Goal: Information Seeking & Learning: Find specific fact

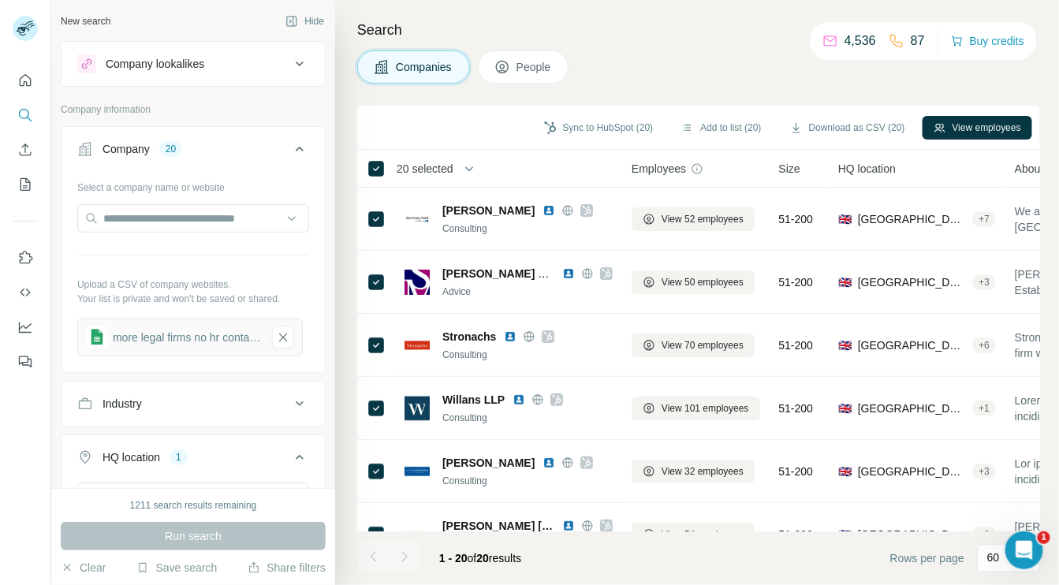
scroll to position [909, 0]
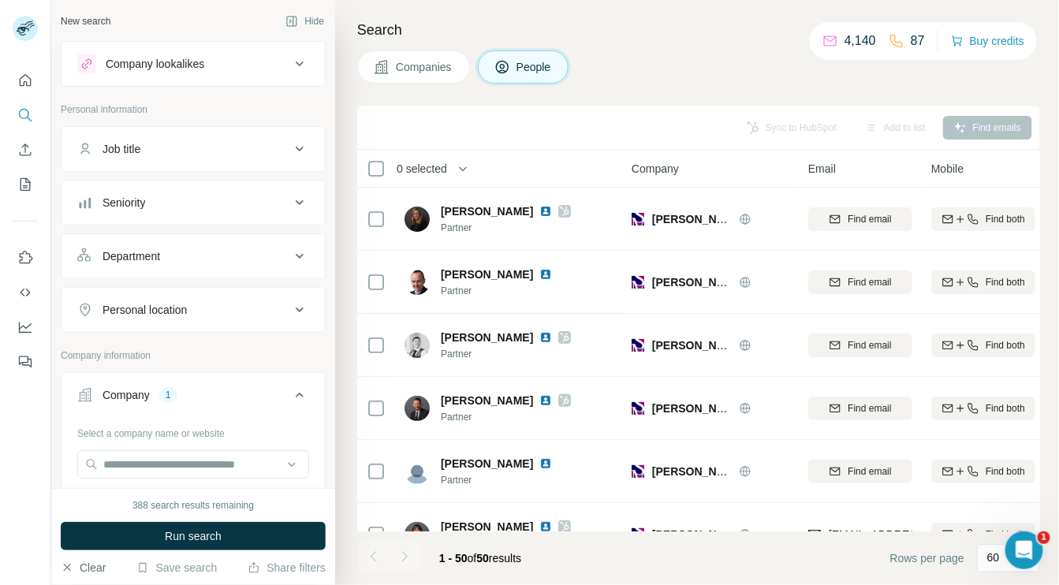
click at [91, 566] on button "Clear" at bounding box center [83, 568] width 45 height 16
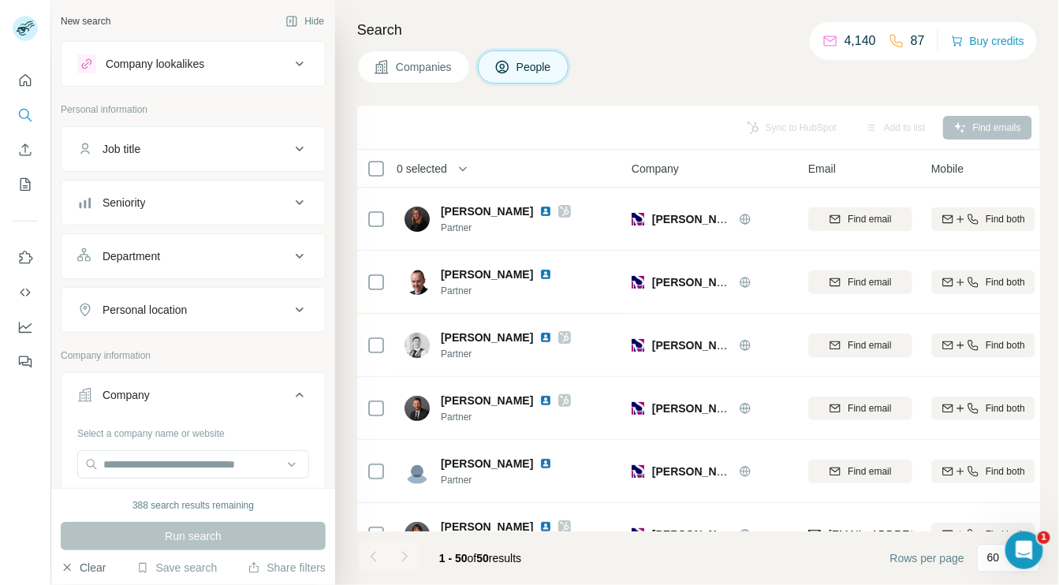
click at [90, 562] on button "Clear" at bounding box center [83, 568] width 45 height 16
click at [404, 64] on span "Companies" at bounding box center [425, 67] width 58 height 16
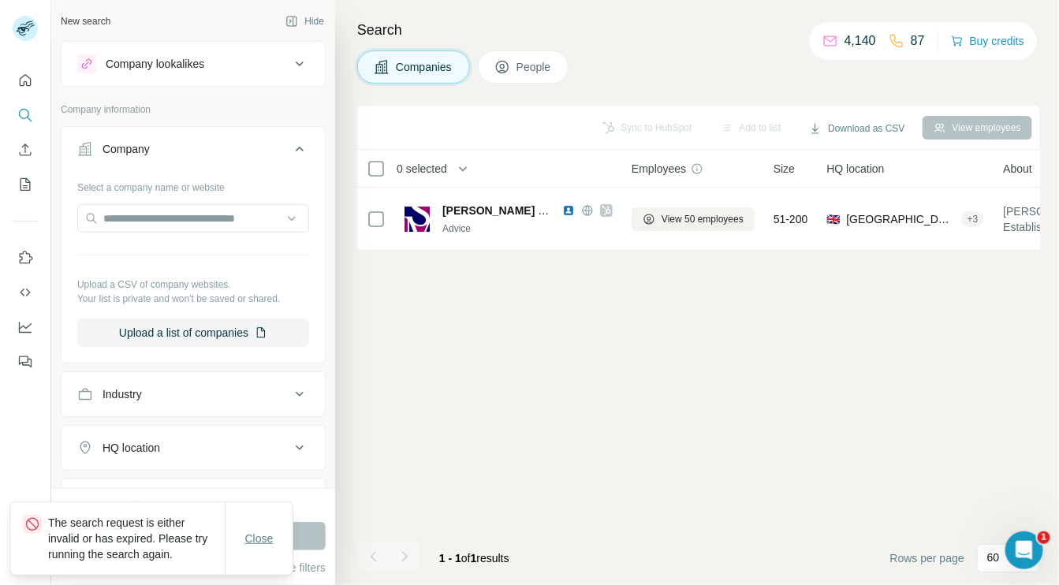
click at [258, 535] on span "Close" at bounding box center [259, 539] width 28 height 16
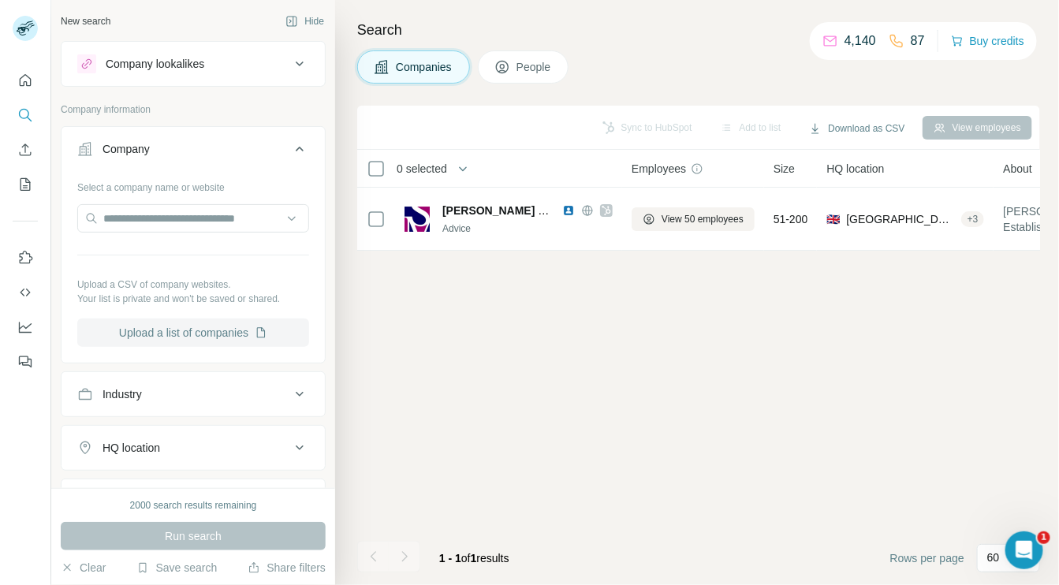
click at [255, 334] on icon "button" at bounding box center [261, 333] width 13 height 13
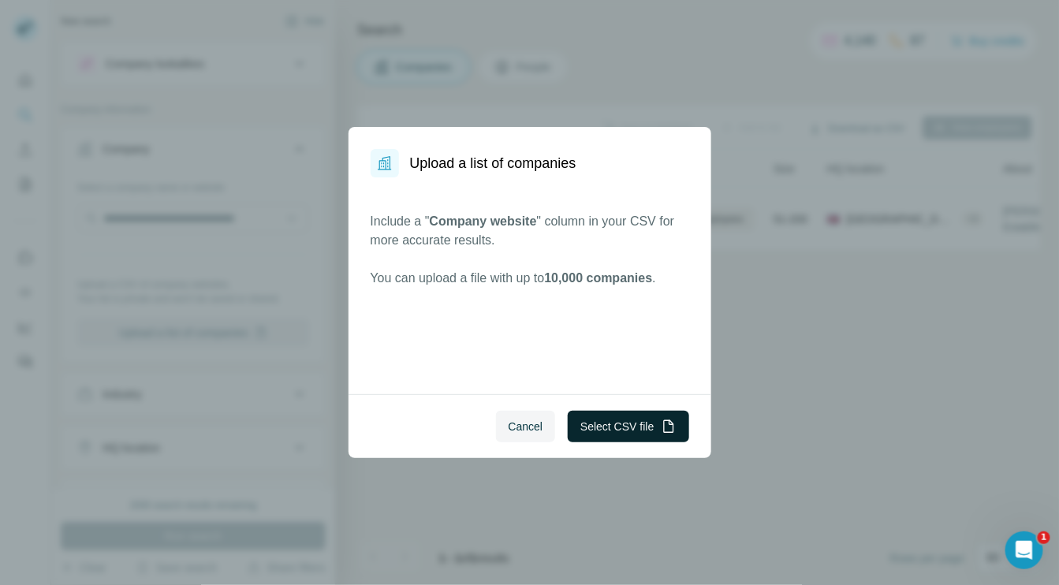
click at [606, 426] on button "Select CSV file" at bounding box center [628, 427] width 121 height 32
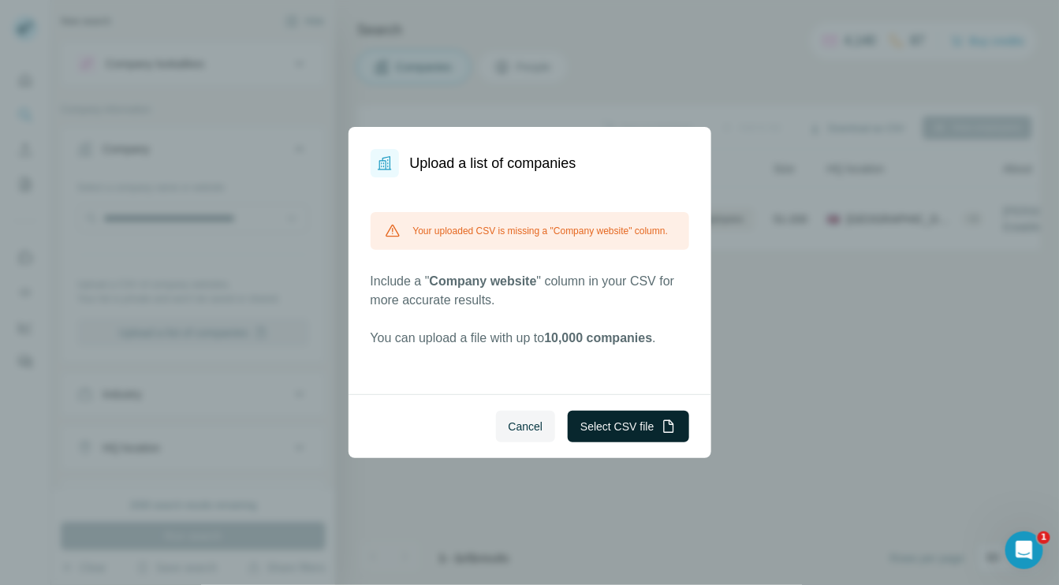
click at [631, 425] on button "Select CSV file" at bounding box center [628, 427] width 121 height 32
click at [527, 427] on span "Cancel" at bounding box center [526, 427] width 35 height 16
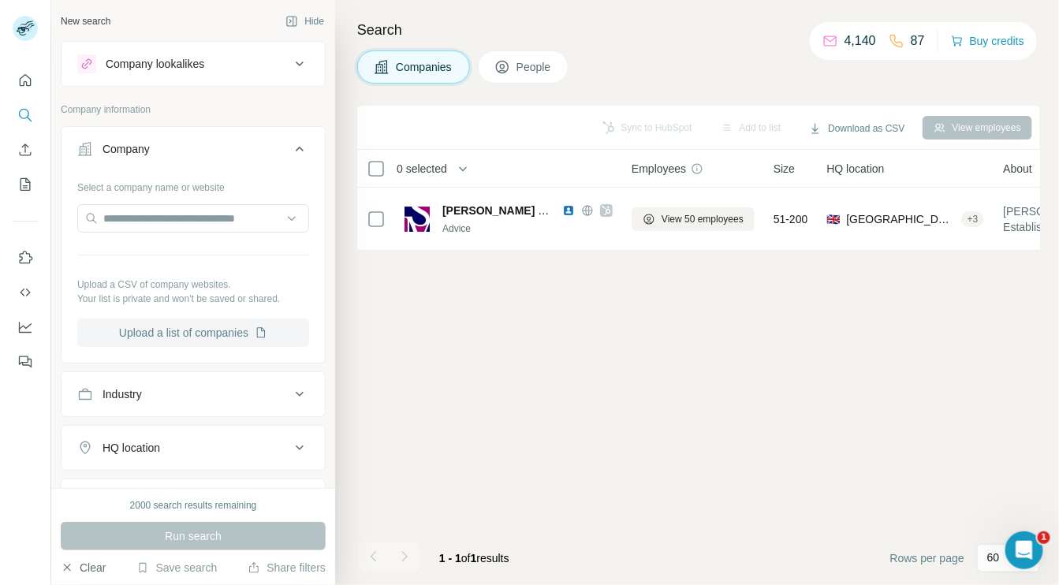
click at [93, 566] on button "Clear" at bounding box center [83, 568] width 45 height 16
click at [290, 62] on icon at bounding box center [299, 63] width 19 height 19
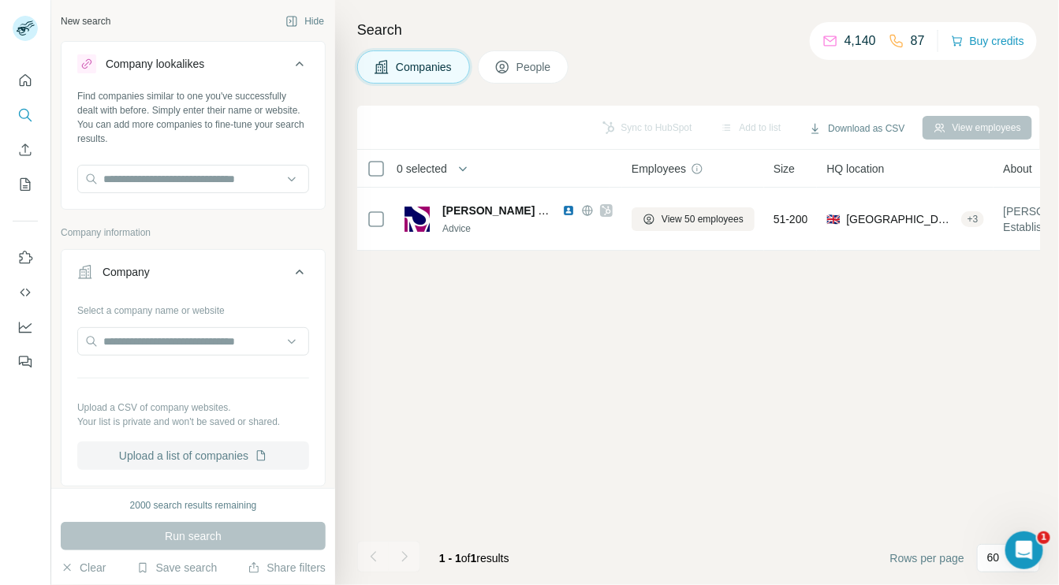
click at [290, 64] on icon at bounding box center [299, 63] width 19 height 19
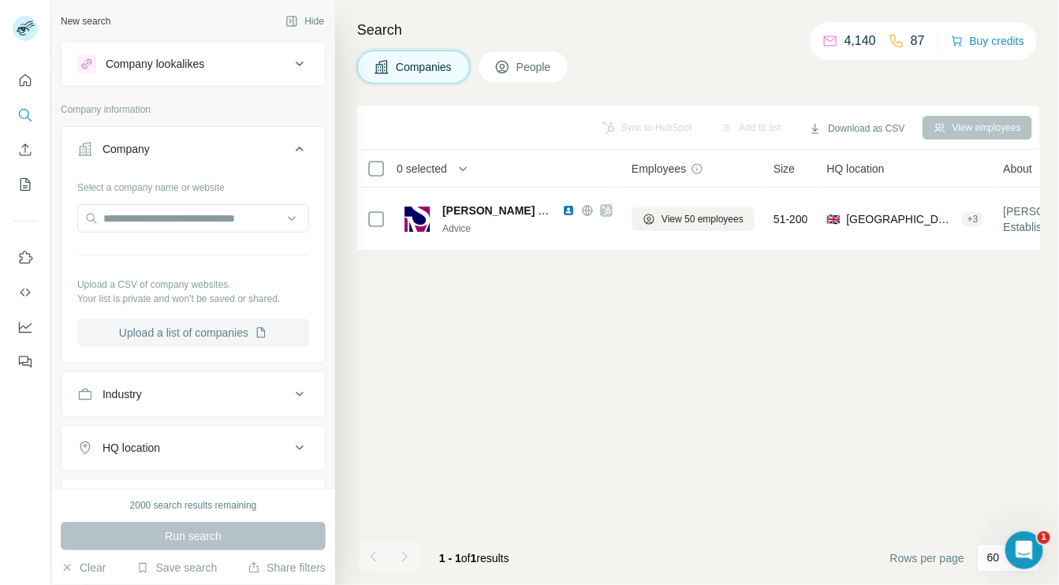
click at [244, 334] on button "Upload a list of companies" at bounding box center [193, 333] width 232 height 28
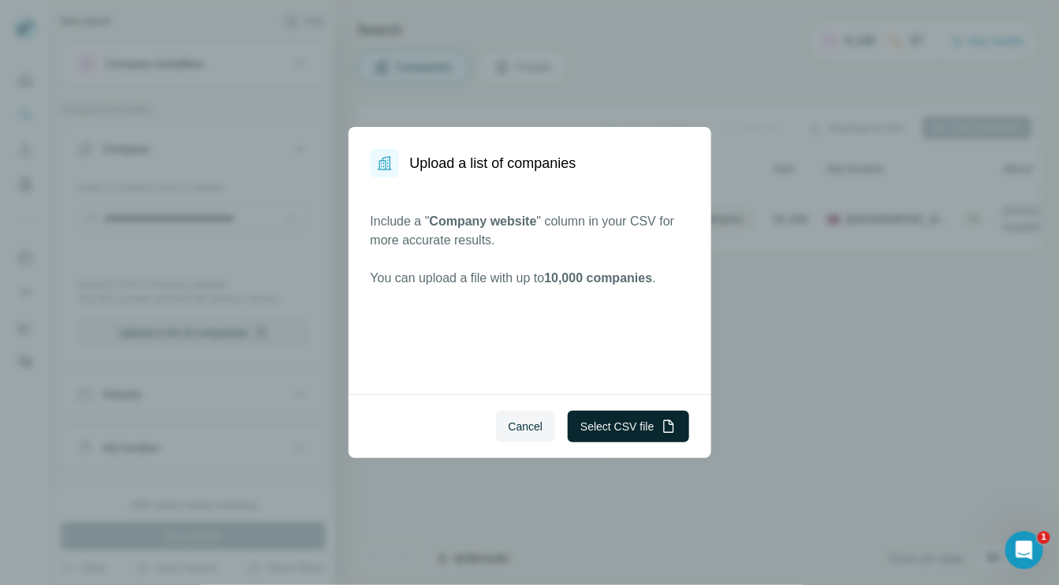
click at [593, 424] on button "Select CSV file" at bounding box center [628, 427] width 121 height 32
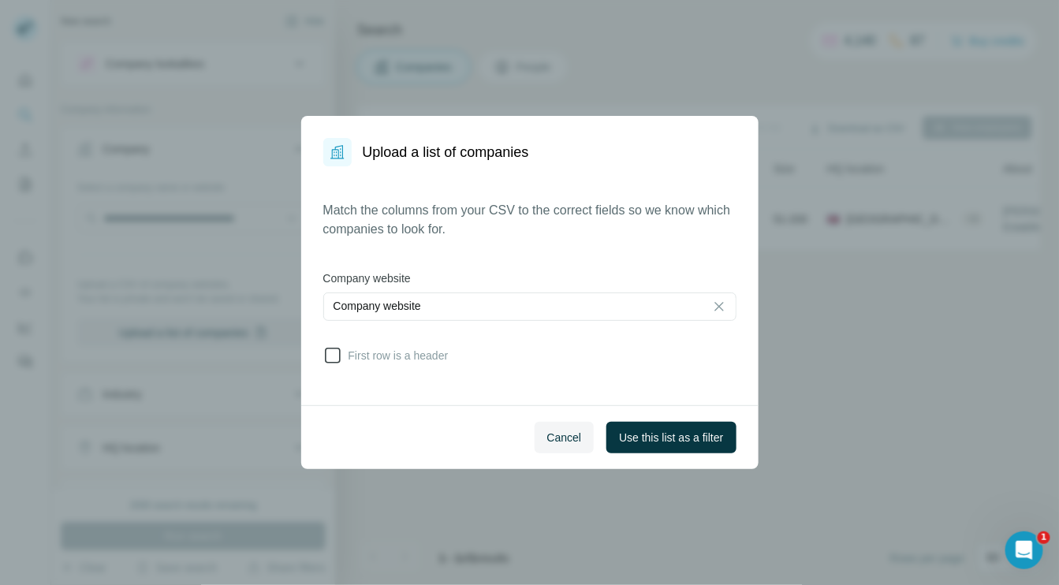
click at [405, 364] on label "First row is a header" at bounding box center [385, 355] width 125 height 19
click at [683, 439] on span "Use this list as a filter" at bounding box center [671, 438] width 104 height 16
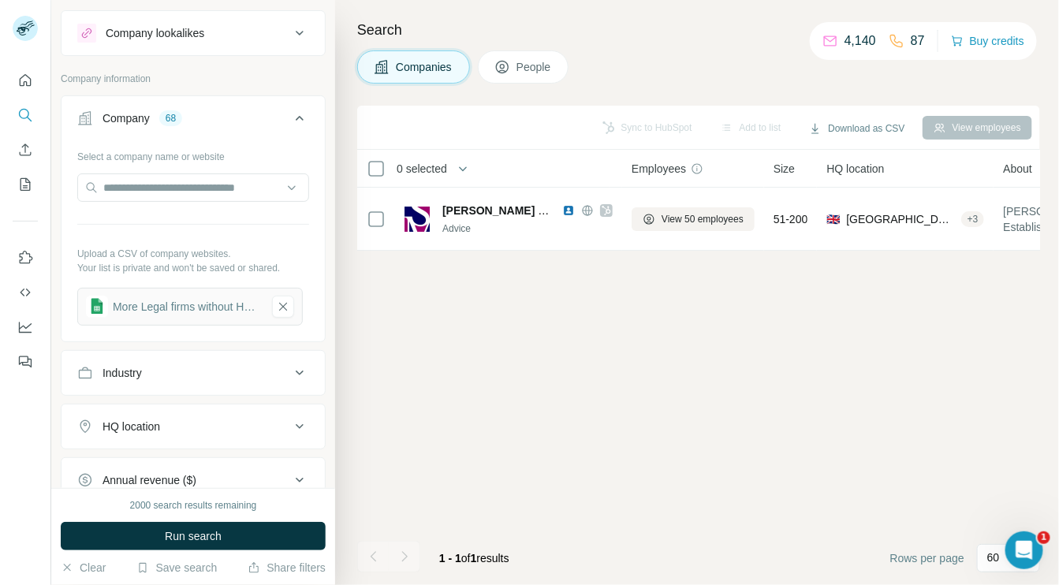
scroll to position [52, 0]
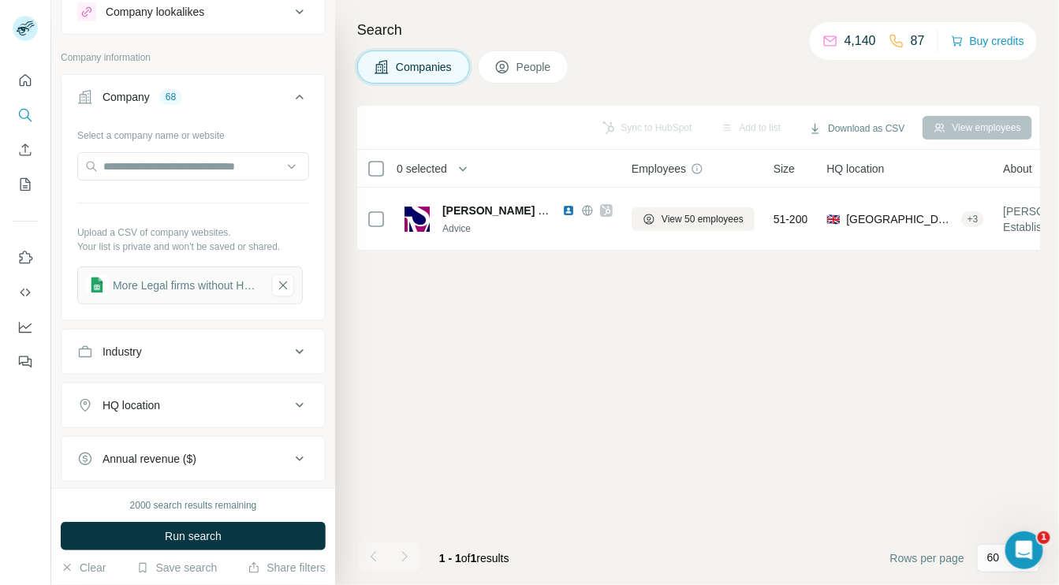
click at [293, 347] on icon at bounding box center [299, 351] width 19 height 19
click at [254, 398] on div at bounding box center [185, 391] width 195 height 27
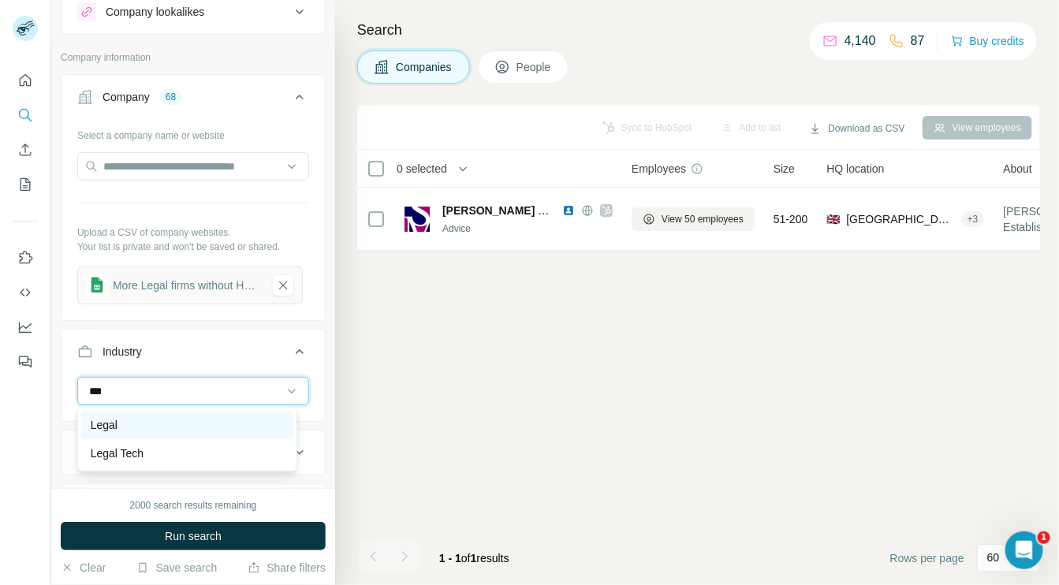
type input "***"
click at [140, 418] on div "Legal" at bounding box center [187, 425] width 193 height 16
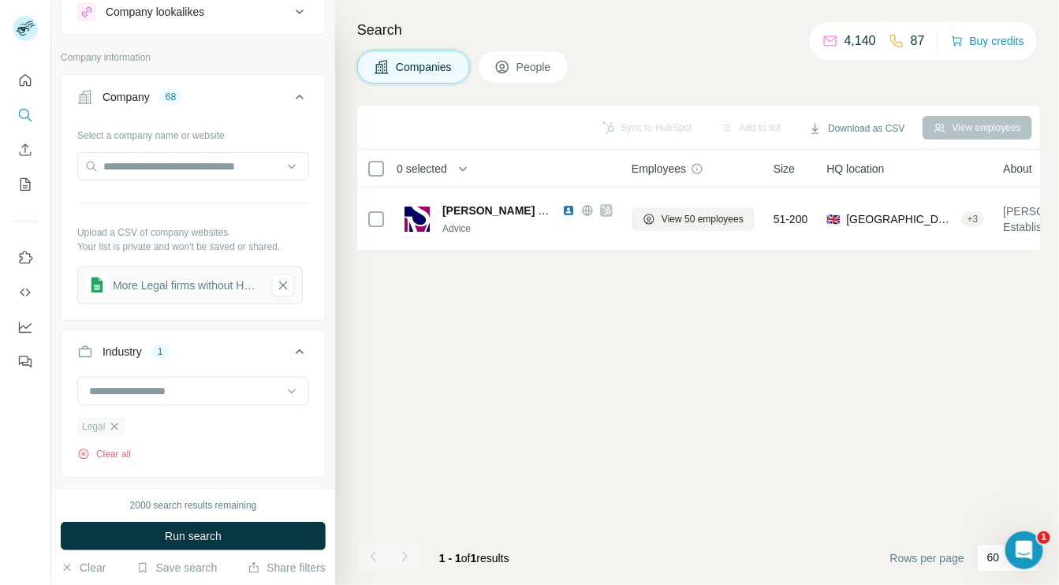
click at [114, 424] on icon "button" at bounding box center [114, 426] width 7 height 7
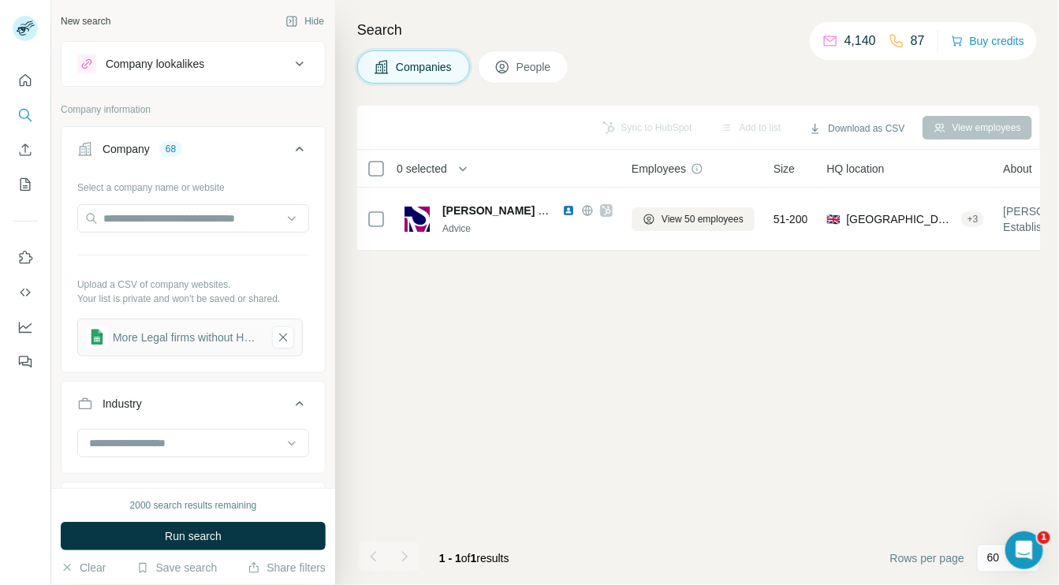
click at [524, 64] on span "People" at bounding box center [535, 67] width 36 height 16
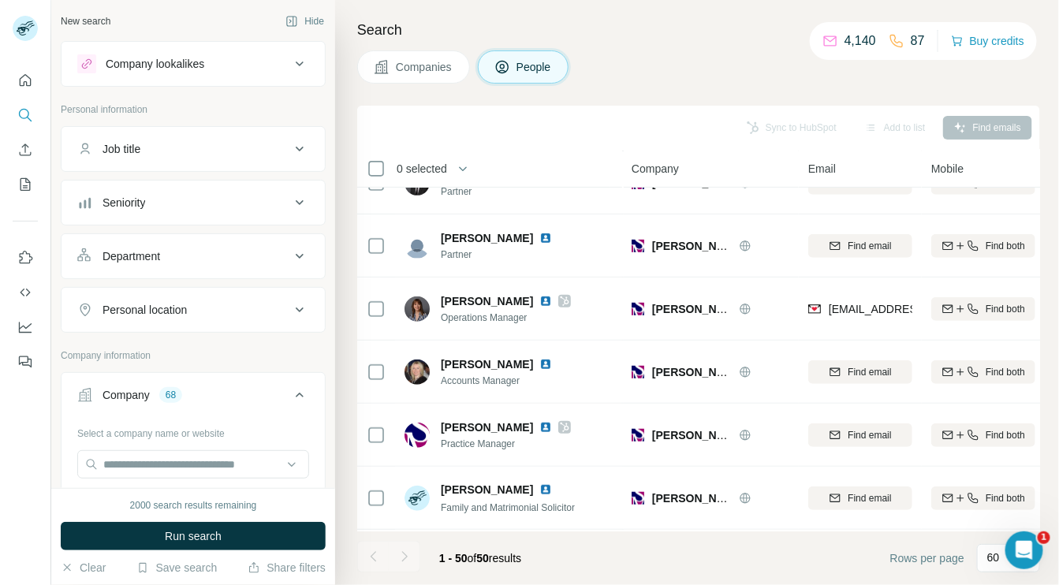
scroll to position [238, 0]
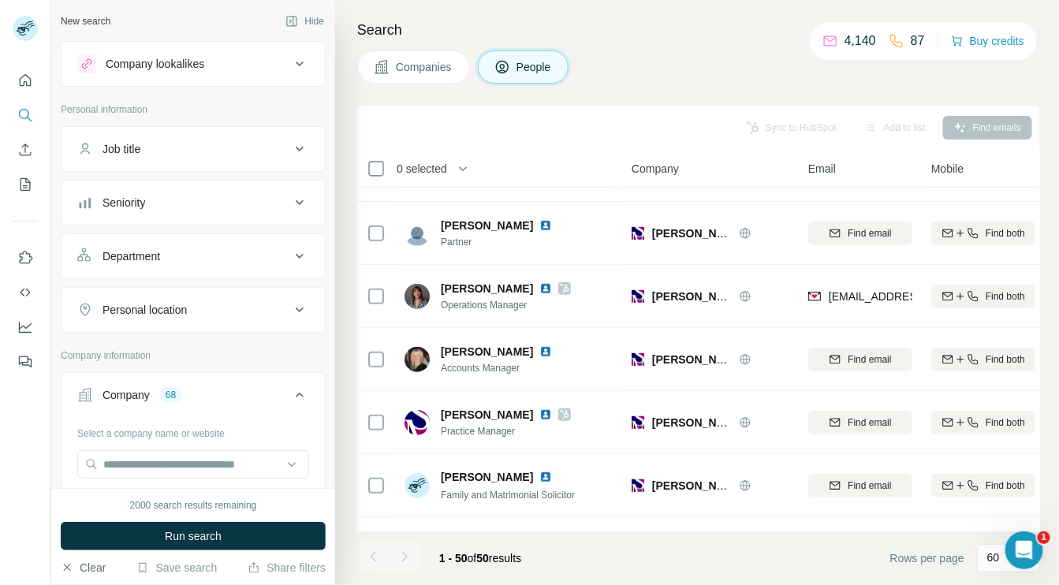
click at [100, 566] on button "Clear" at bounding box center [83, 568] width 45 height 16
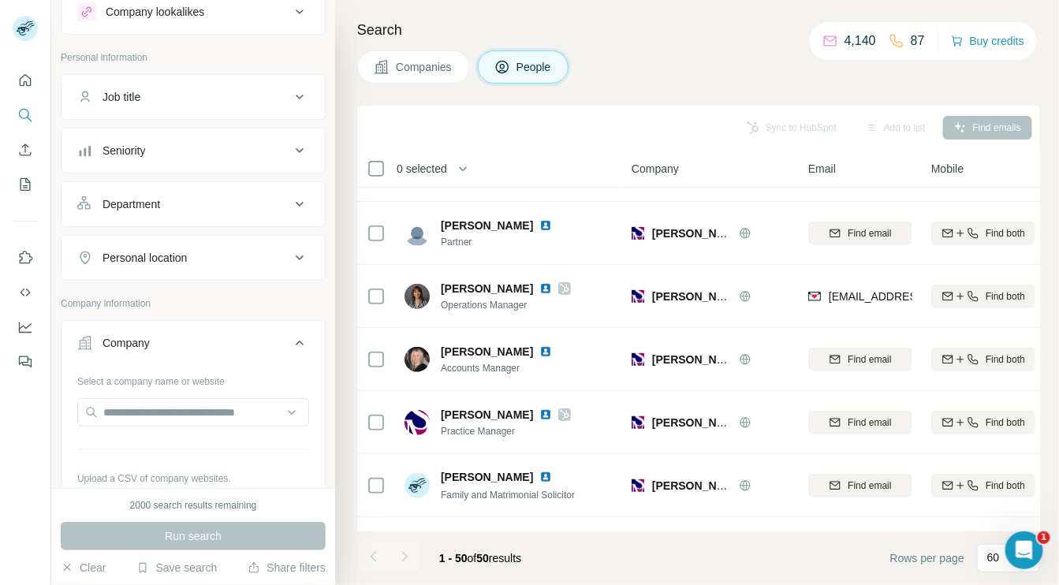
scroll to position [0, 0]
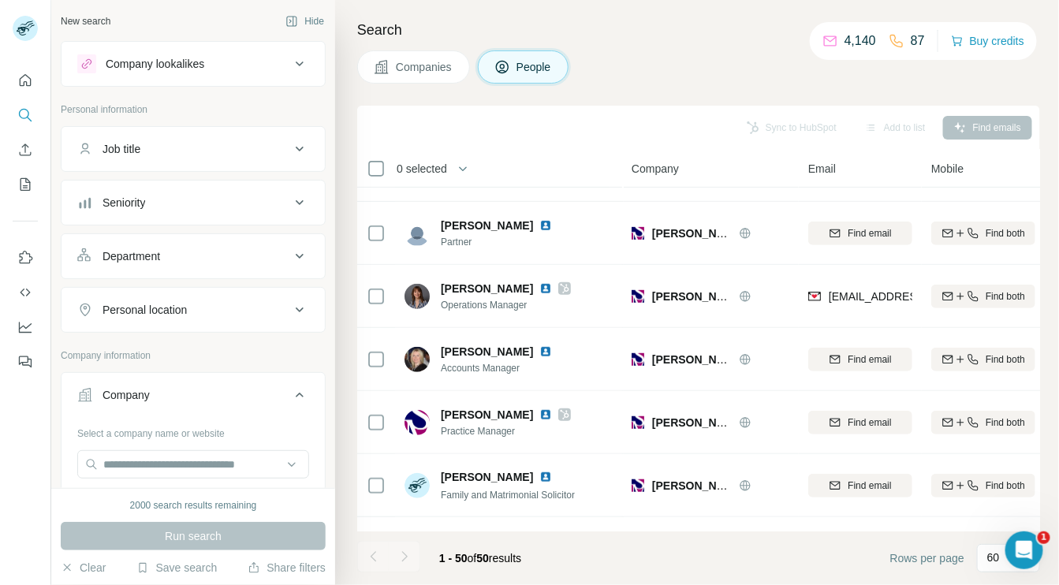
click at [73, 21] on div "New search" at bounding box center [86, 21] width 50 height 14
click at [87, 24] on div "New search" at bounding box center [86, 21] width 50 height 14
click at [304, 18] on button "Hide" at bounding box center [304, 21] width 61 height 24
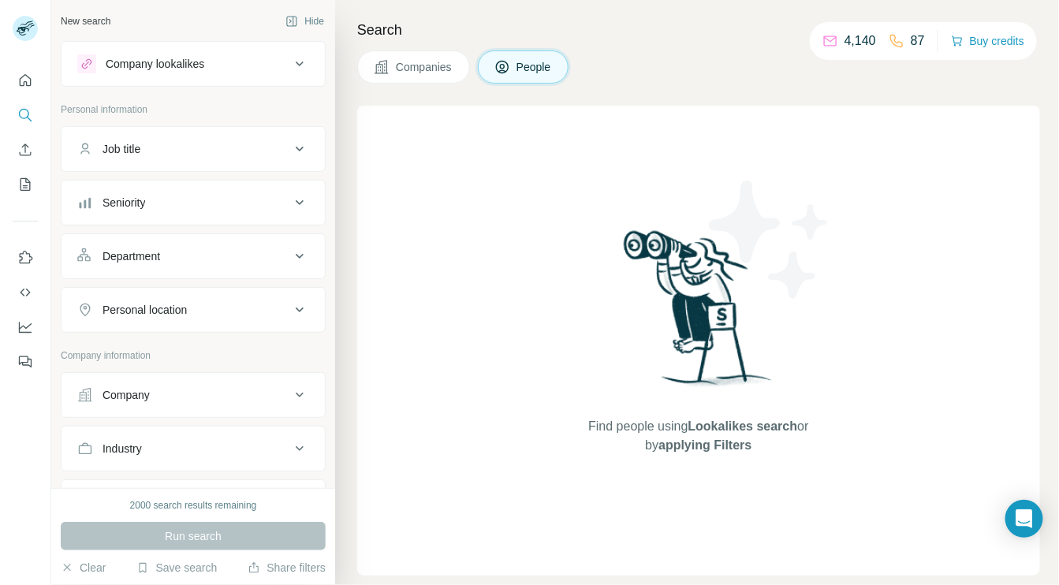
click at [101, 19] on div "New search" at bounding box center [86, 21] width 50 height 14
click at [435, 62] on span "Companies" at bounding box center [425, 67] width 58 height 16
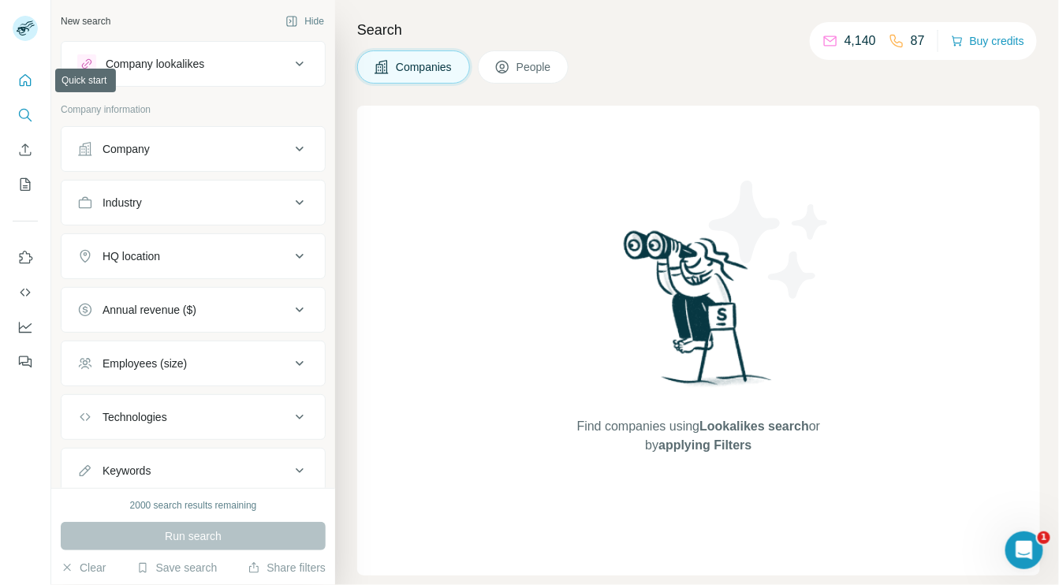
click at [26, 82] on icon "Quick start" at bounding box center [26, 80] width 12 height 12
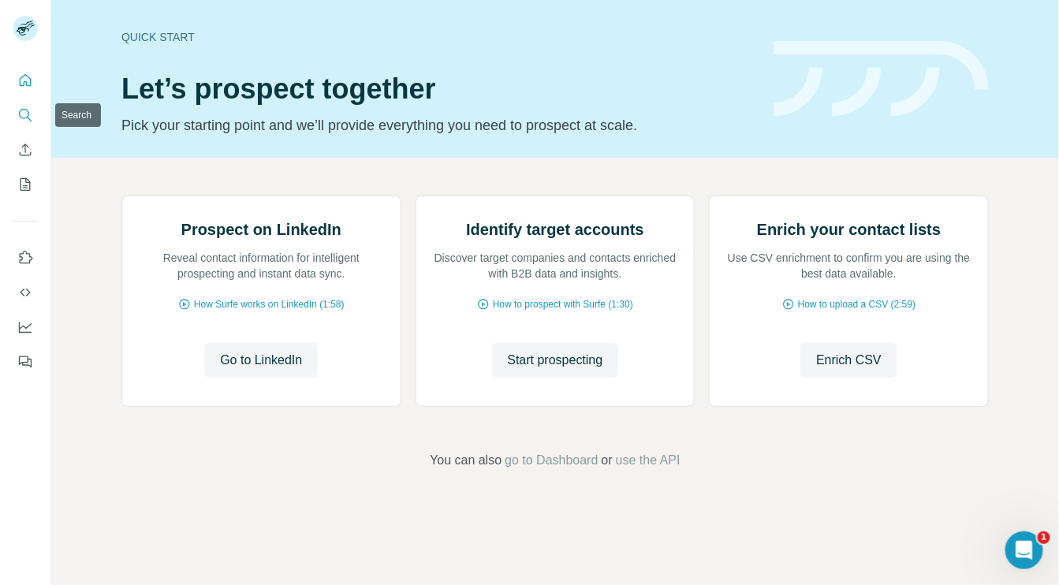
click at [24, 119] on icon "Search" at bounding box center [25, 115] width 16 height 16
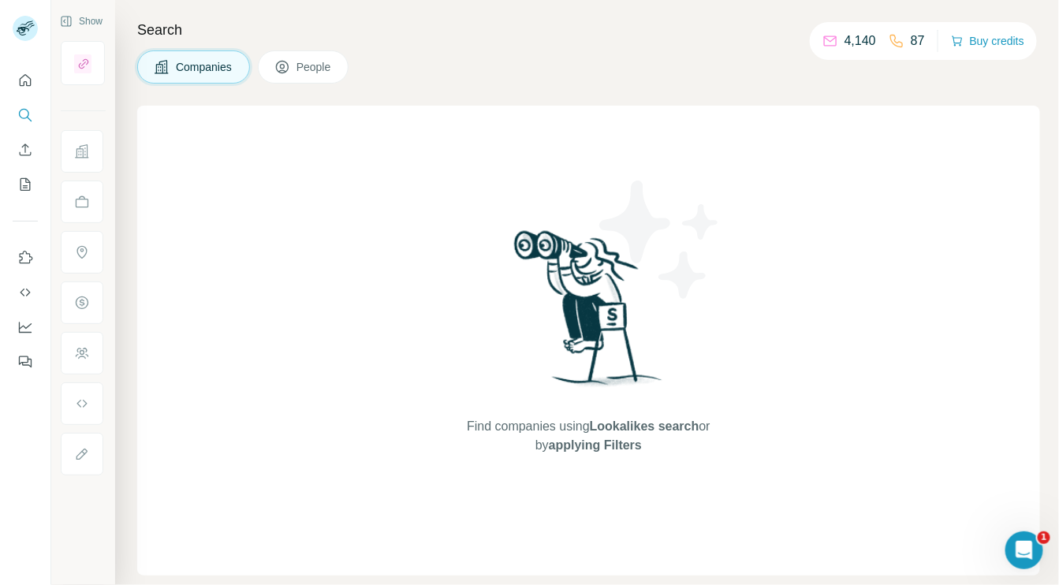
click at [197, 58] on button "Companies" at bounding box center [193, 66] width 113 height 33
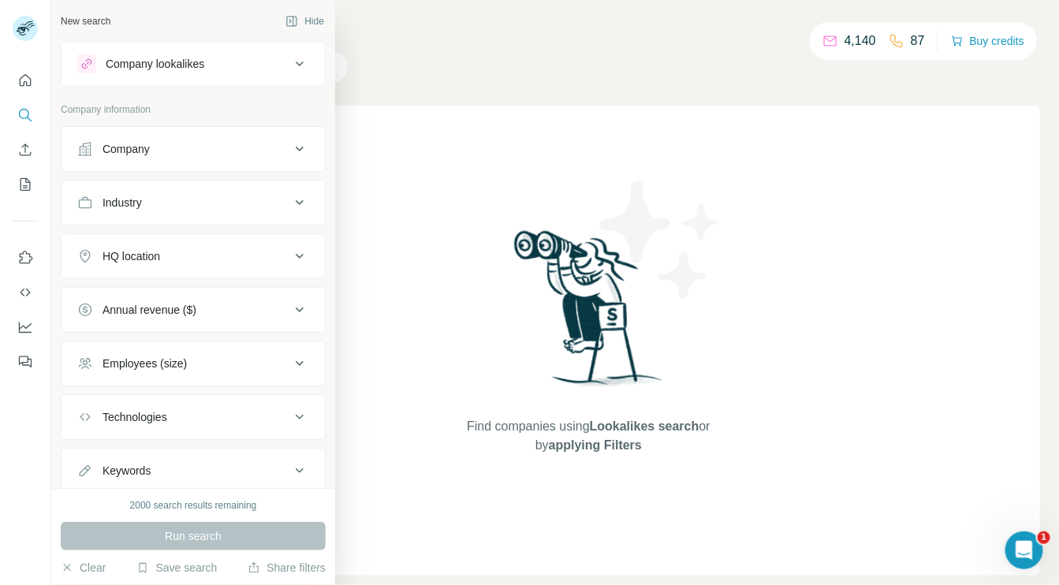
click at [196, 162] on button "Company" at bounding box center [193, 149] width 263 height 38
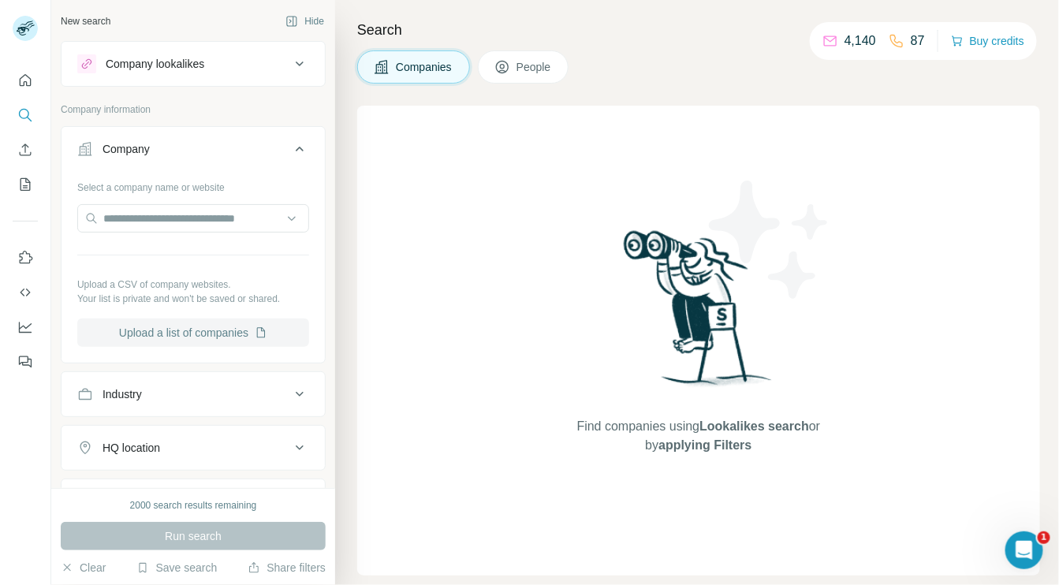
click at [203, 334] on button "Upload a list of companies" at bounding box center [193, 333] width 232 height 28
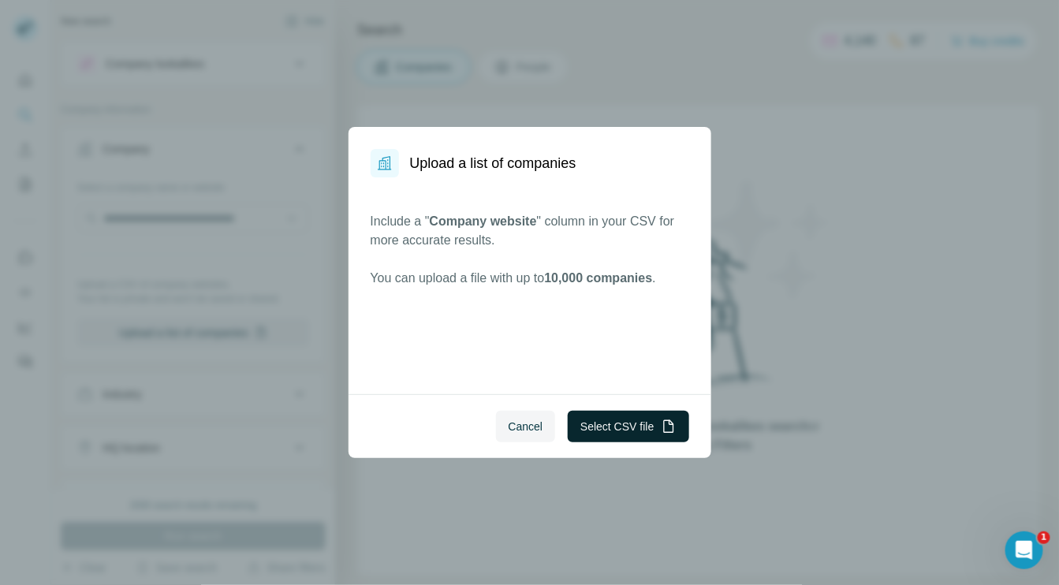
click at [599, 434] on button "Select CSV file" at bounding box center [628, 427] width 121 height 32
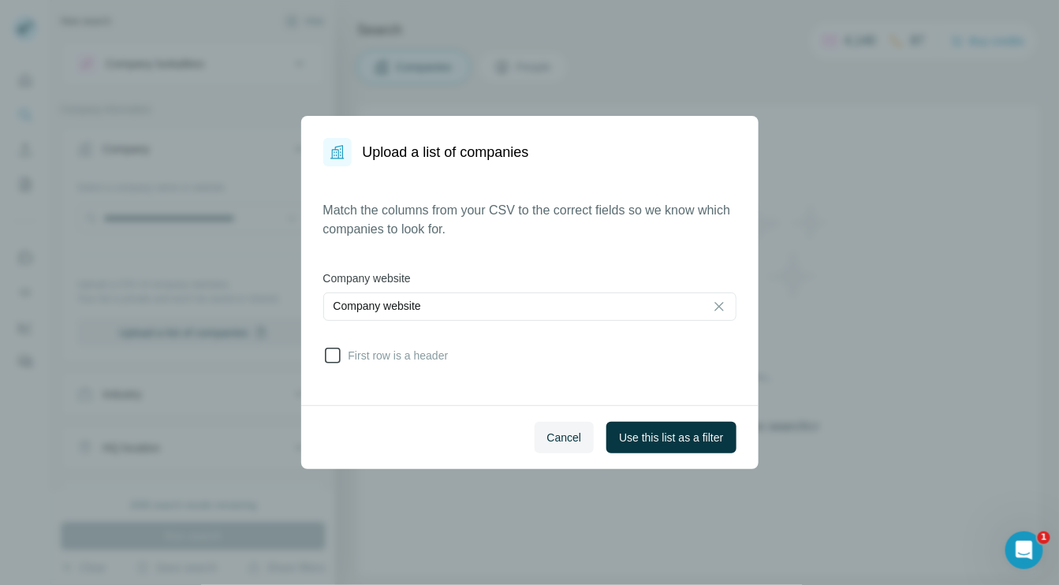
click at [429, 360] on span "First row is a header" at bounding box center [395, 356] width 106 height 16
click at [648, 438] on span "Use this list as a filter" at bounding box center [671, 438] width 104 height 16
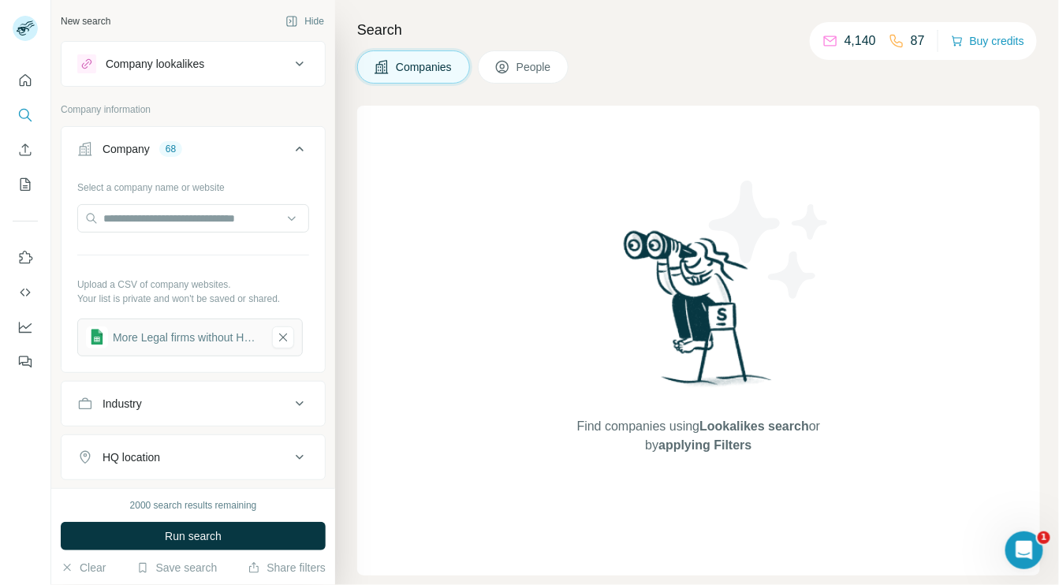
click at [509, 69] on icon at bounding box center [502, 67] width 13 height 13
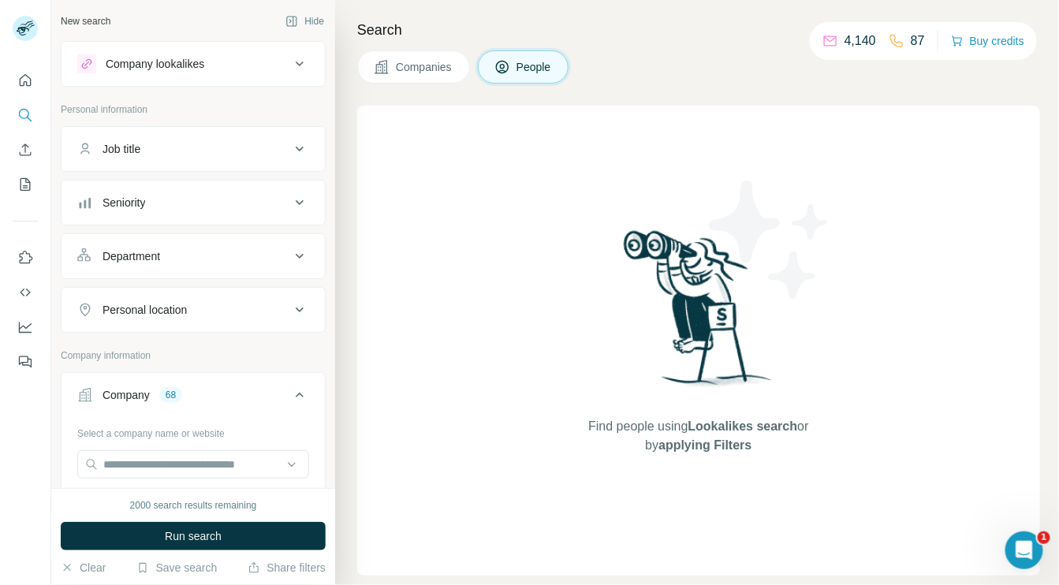
click at [284, 161] on button "Job title" at bounding box center [193, 149] width 263 height 38
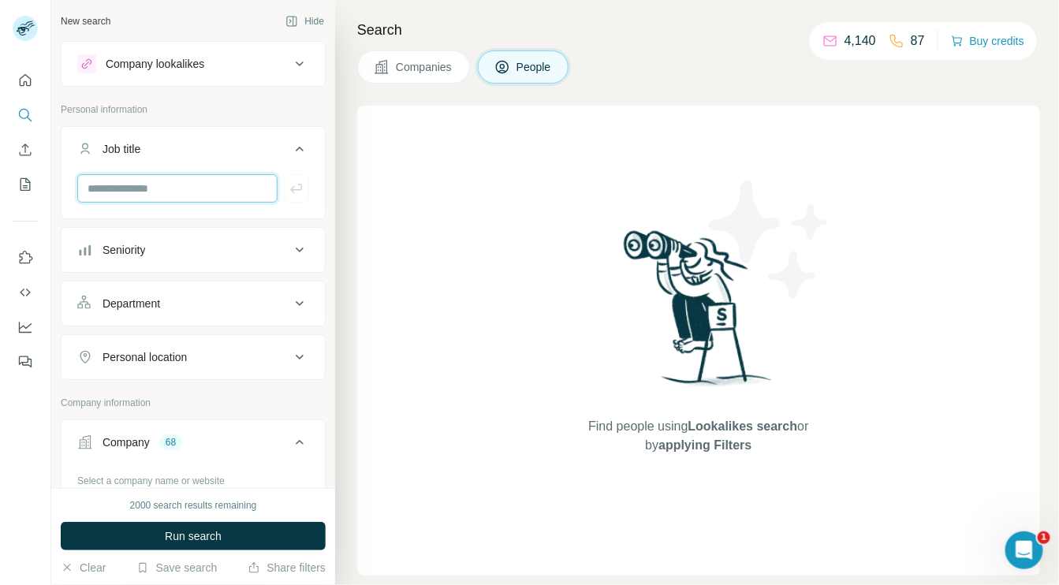
click at [221, 185] on input "text" at bounding box center [177, 188] width 200 height 28
type input "**********"
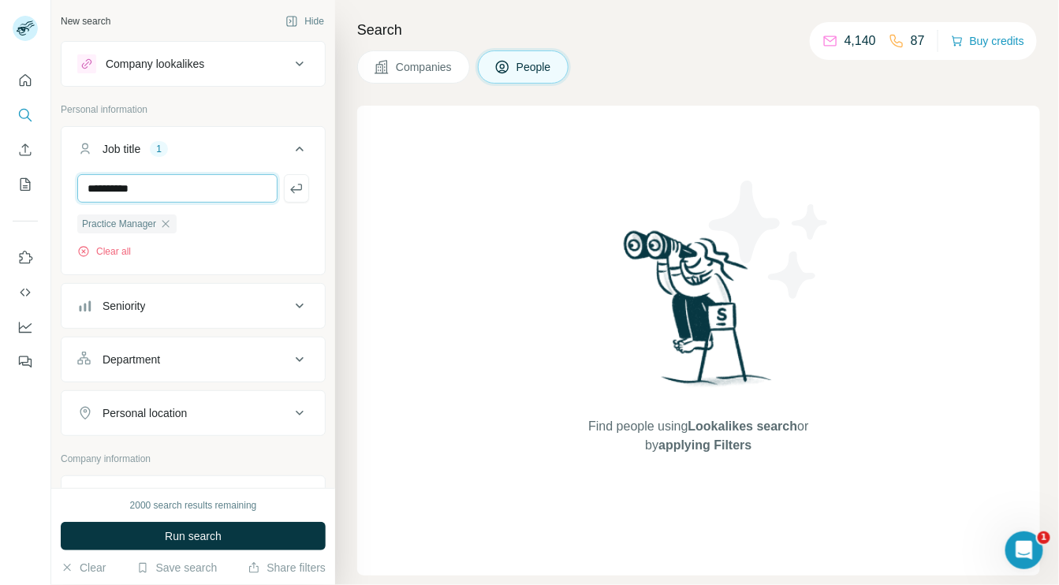
type input "**********"
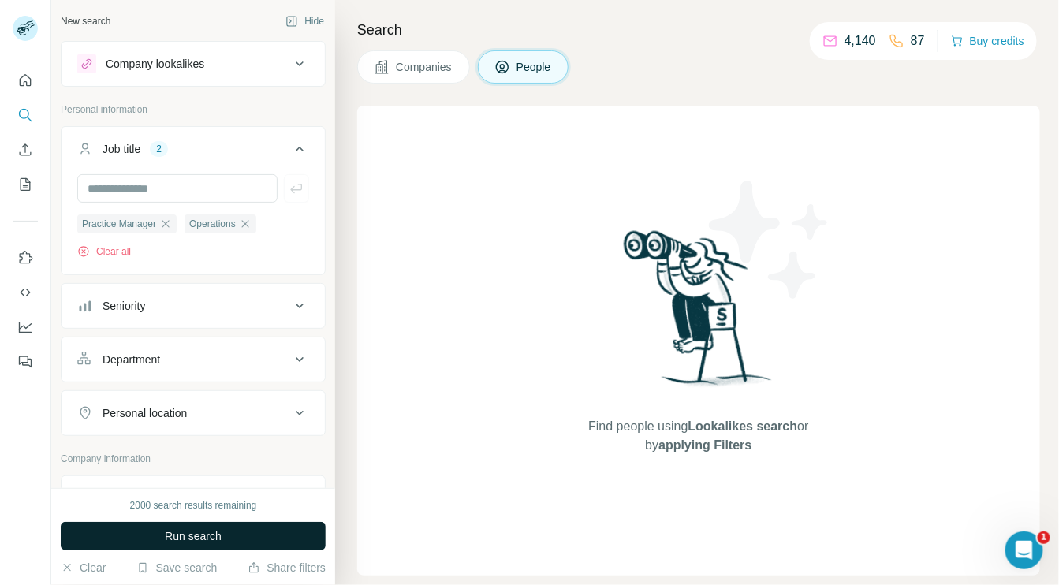
click at [244, 536] on button "Run search" at bounding box center [193, 536] width 265 height 28
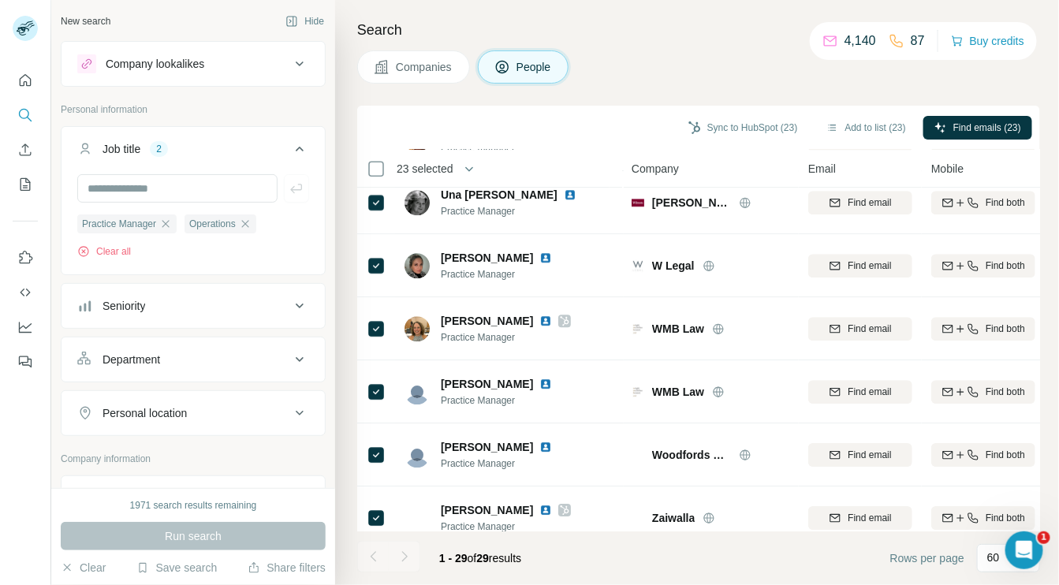
scroll to position [1472, 0]
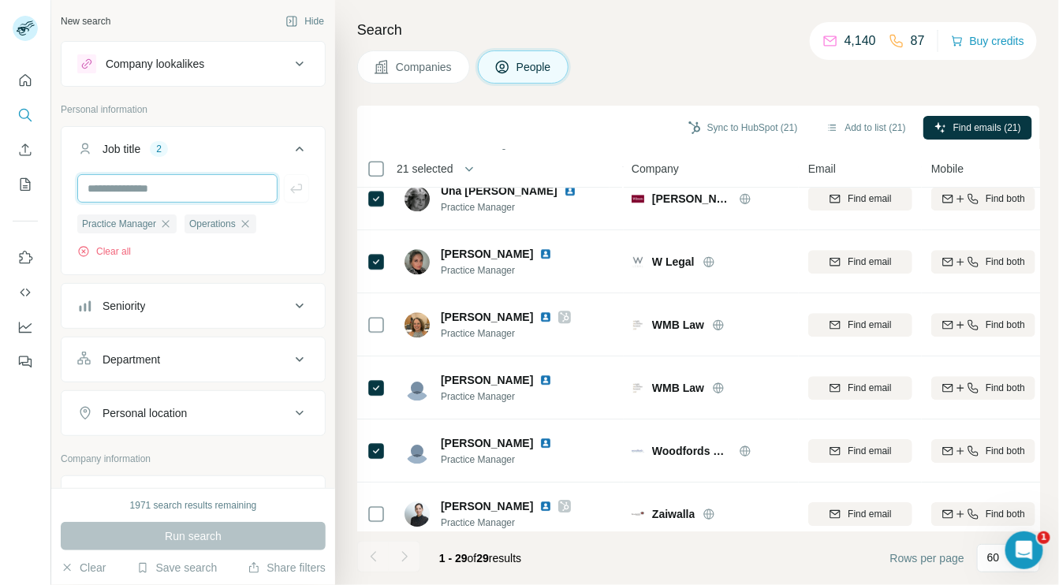
click at [127, 184] on input "text" at bounding box center [177, 188] width 200 height 28
type input "**********"
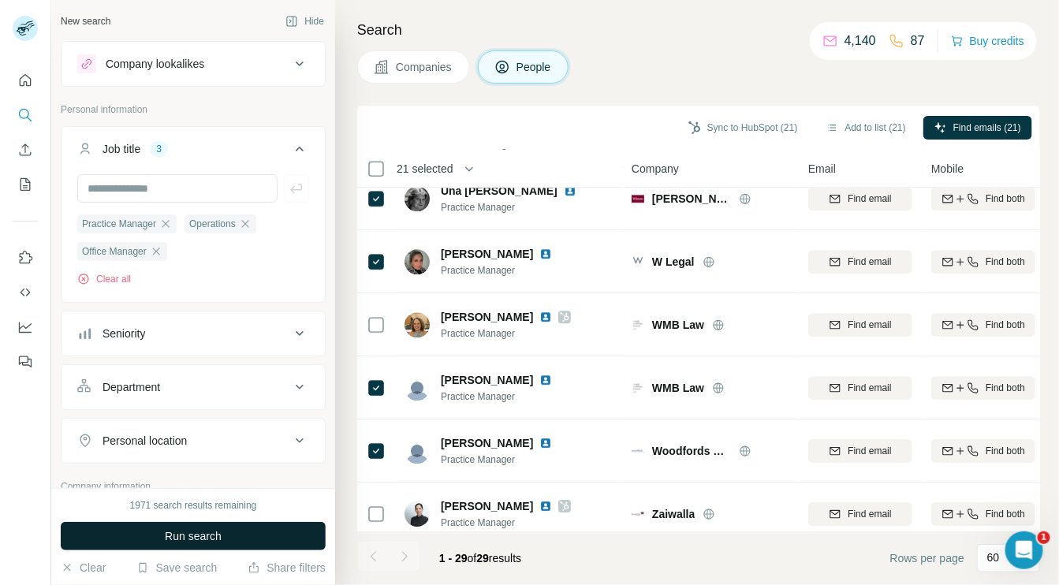
click at [148, 528] on button "Run search" at bounding box center [193, 536] width 265 height 28
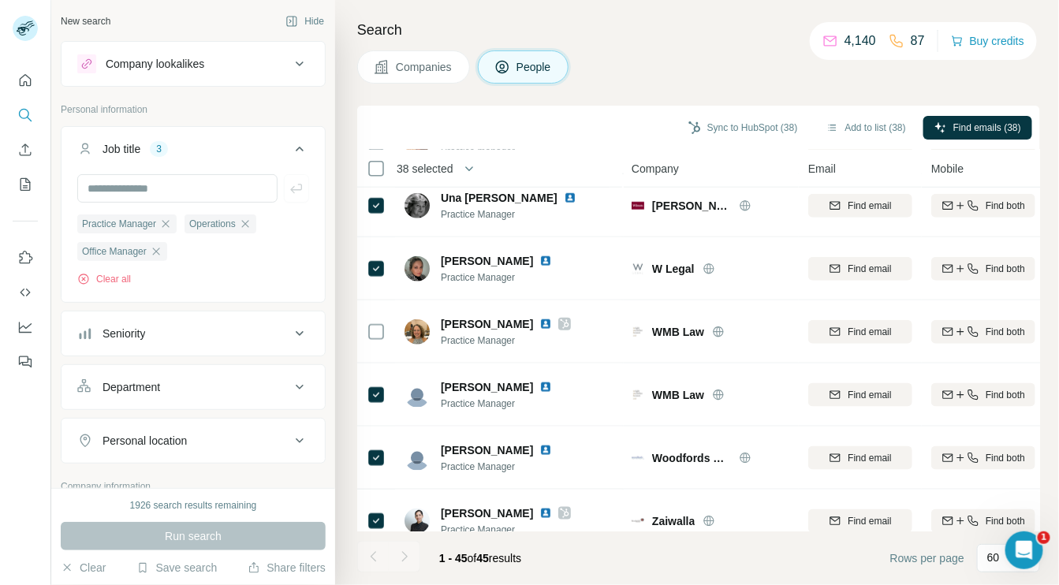
scroll to position [2502, 0]
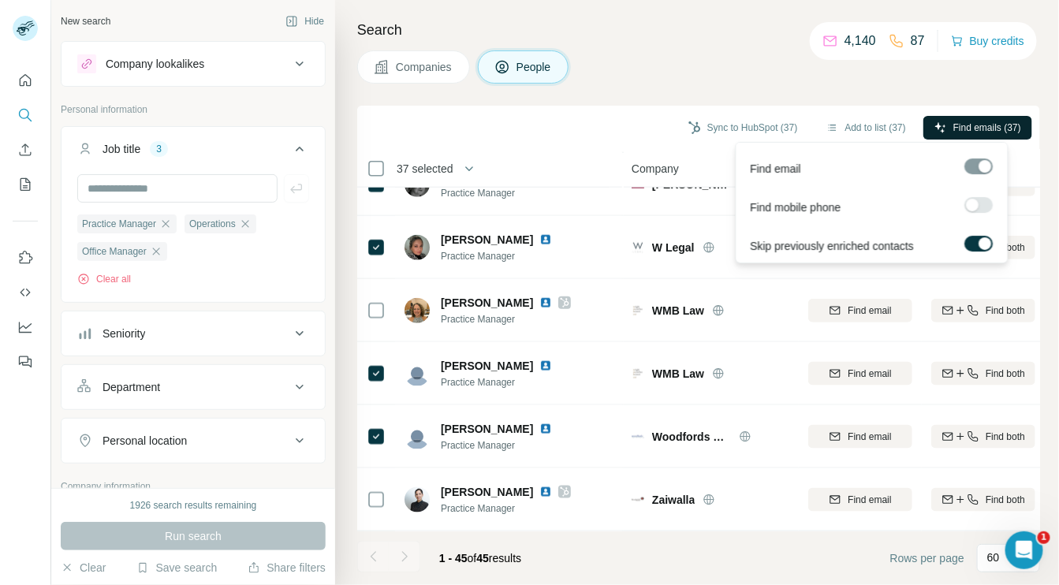
click at [984, 125] on span "Find emails (37)" at bounding box center [988, 128] width 68 height 14
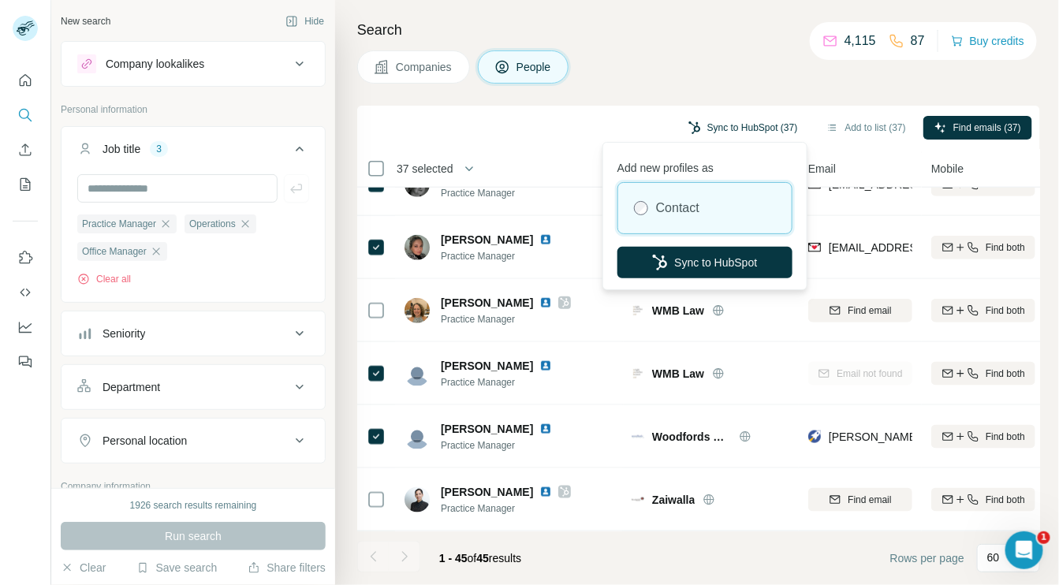
click at [732, 124] on button "Sync to HubSpot (37)" at bounding box center [744, 128] width 132 height 24
click at [737, 256] on button "Sync to HubSpot" at bounding box center [705, 263] width 175 height 32
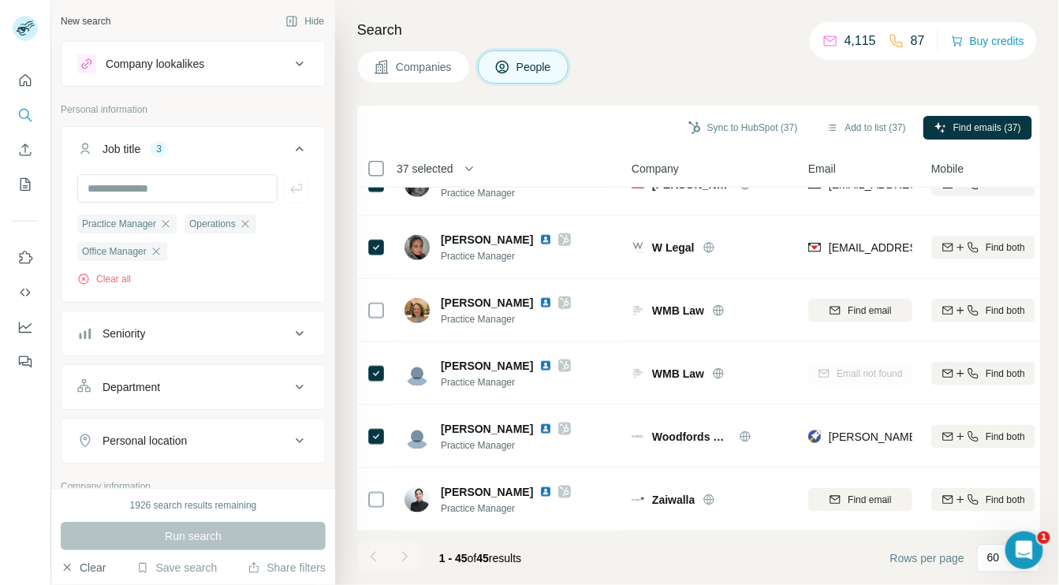
click at [92, 565] on button "Clear" at bounding box center [83, 568] width 45 height 16
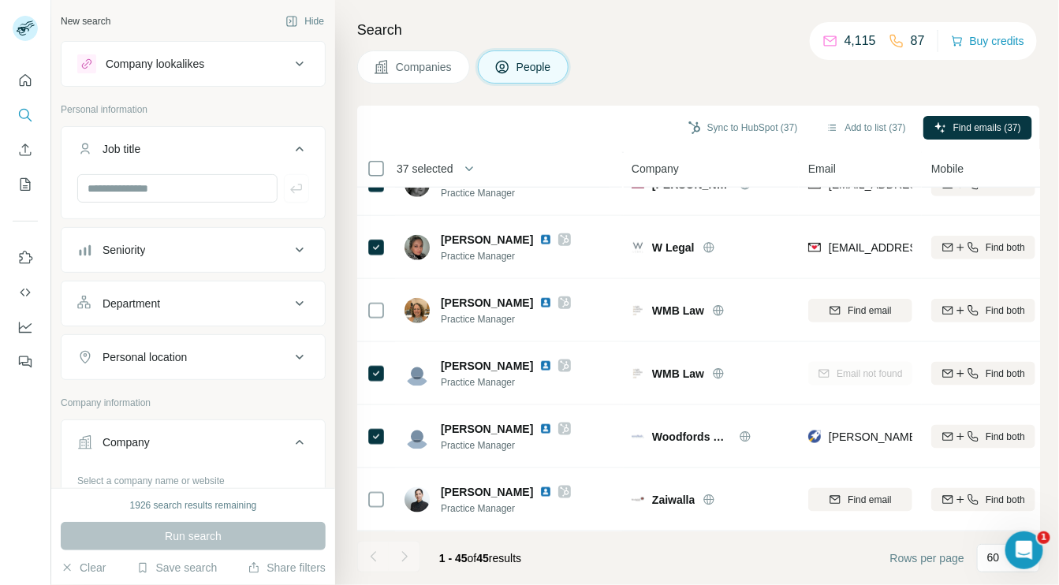
click at [95, 18] on div "New search" at bounding box center [86, 21] width 50 height 14
click at [387, 67] on icon at bounding box center [382, 67] width 16 height 16
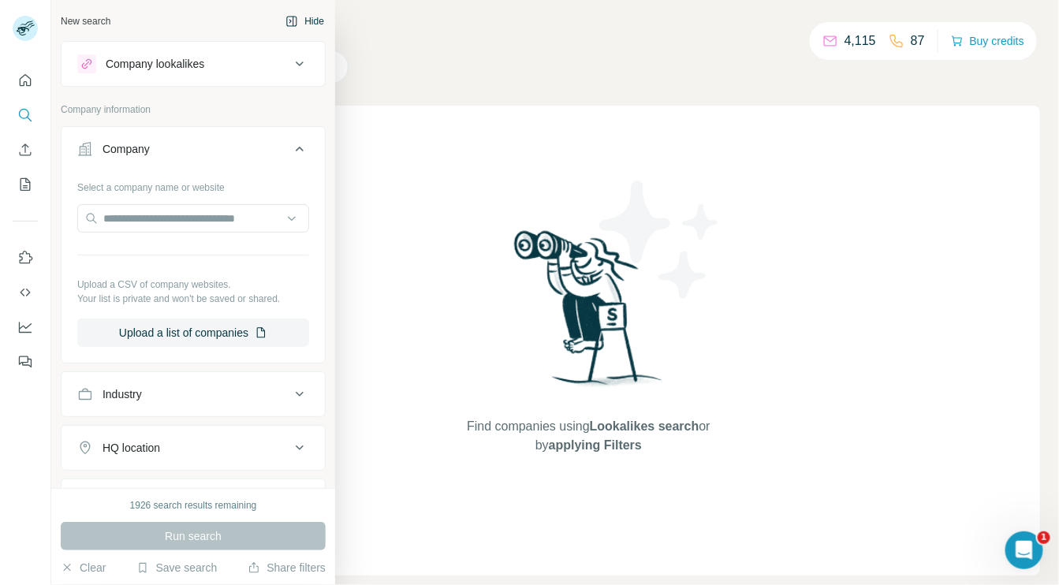
click at [88, 20] on div "New search" at bounding box center [86, 21] width 50 height 14
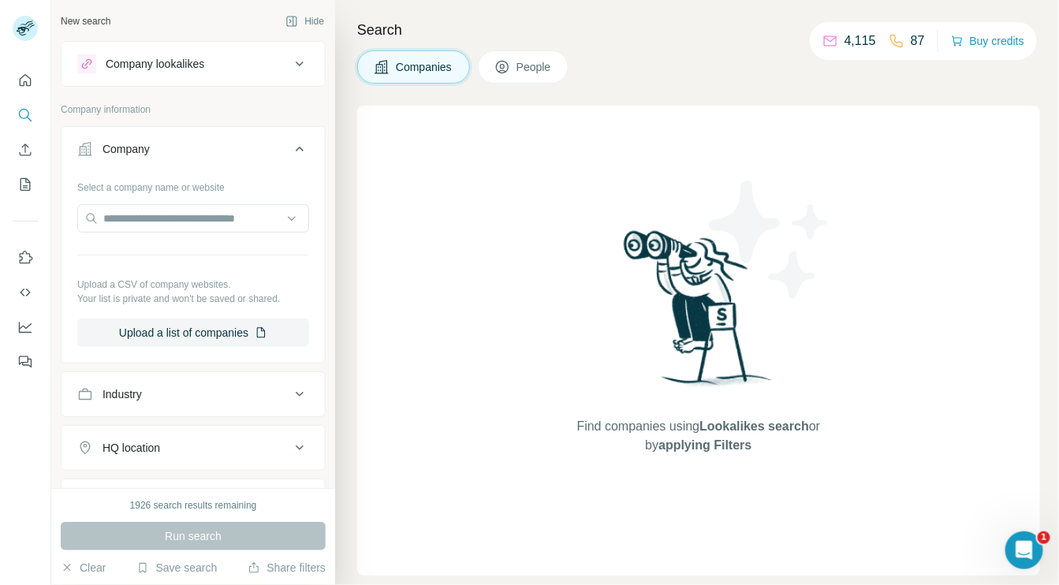
click at [509, 68] on icon at bounding box center [502, 67] width 13 height 13
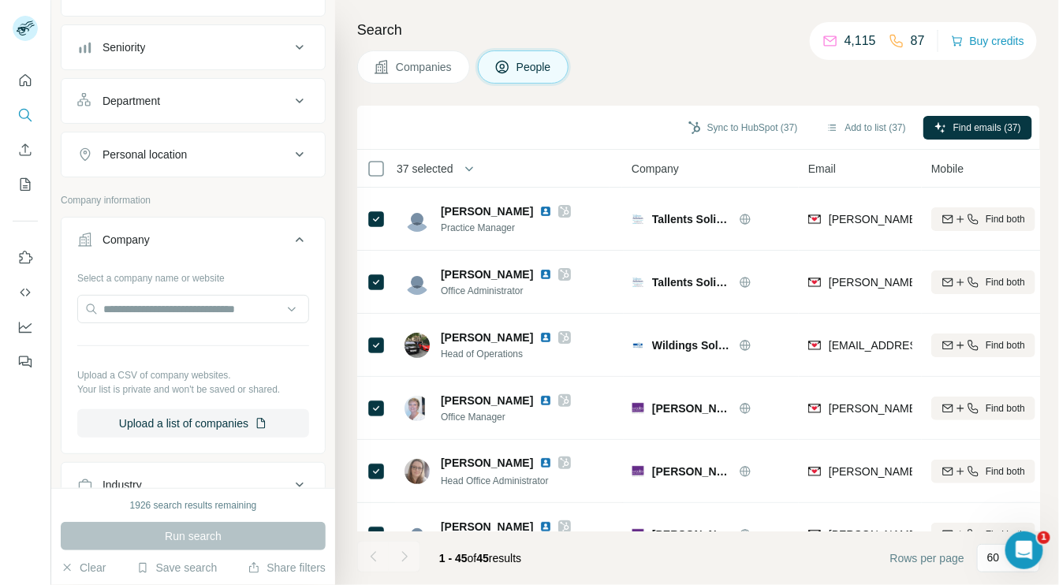
scroll to position [163, 0]
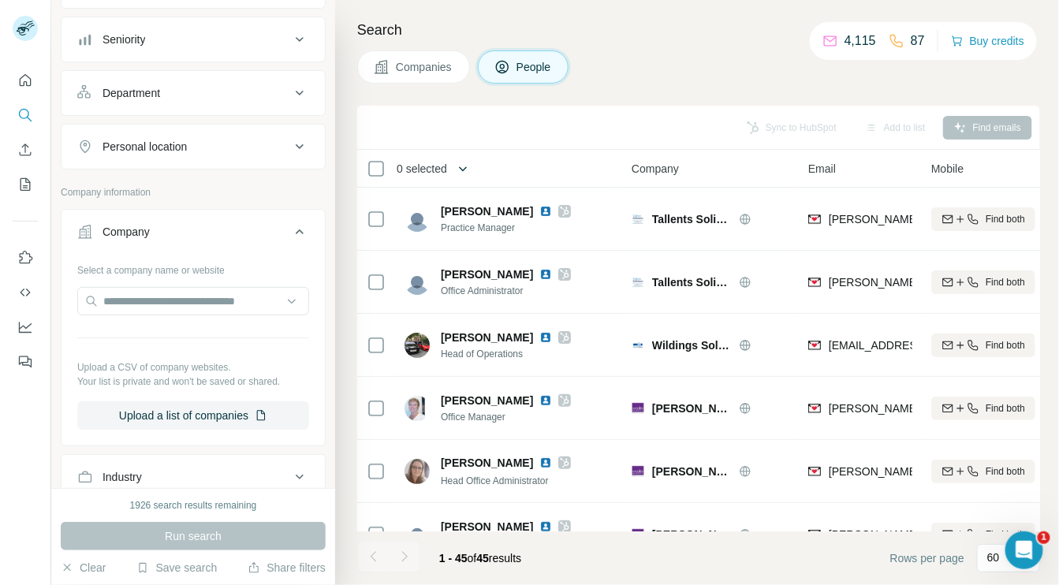
click at [456, 171] on button "button" at bounding box center [463, 169] width 32 height 32
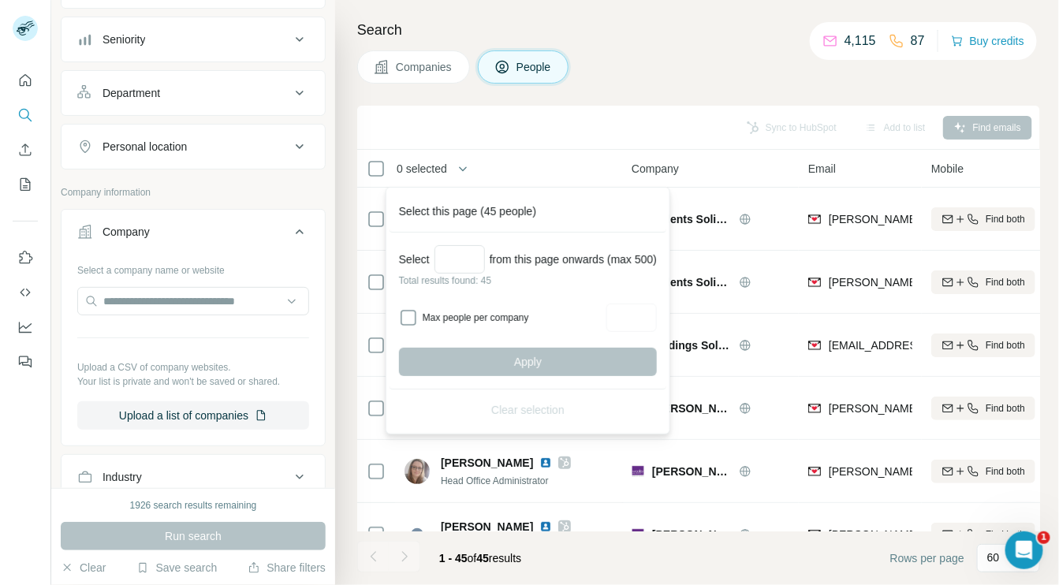
click at [510, 152] on th "0 selected" at bounding box center [483, 169] width 252 height 38
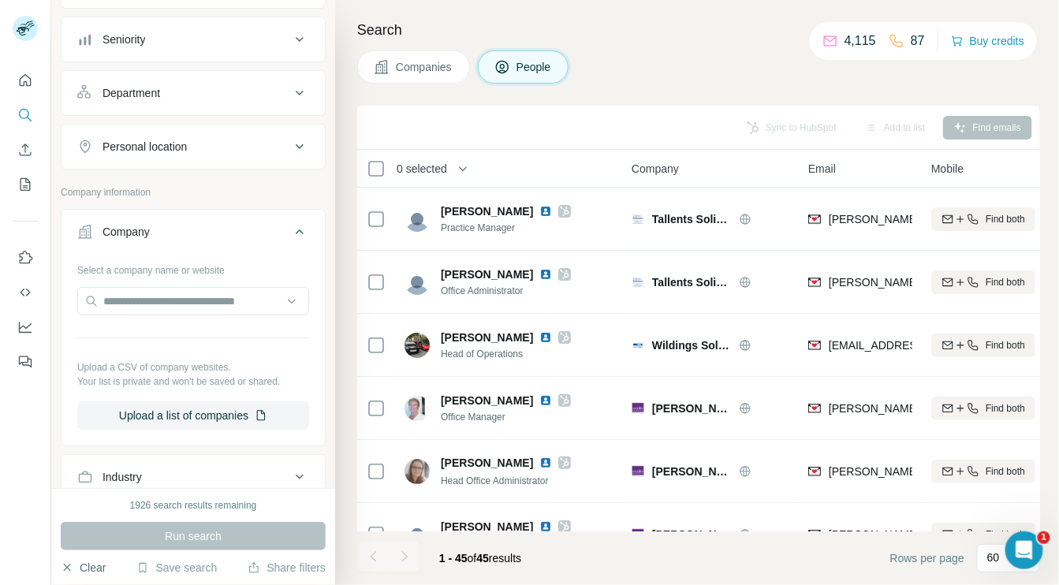
click at [99, 566] on button "Clear" at bounding box center [83, 568] width 45 height 16
click at [98, 566] on button "Clear" at bounding box center [83, 568] width 45 height 16
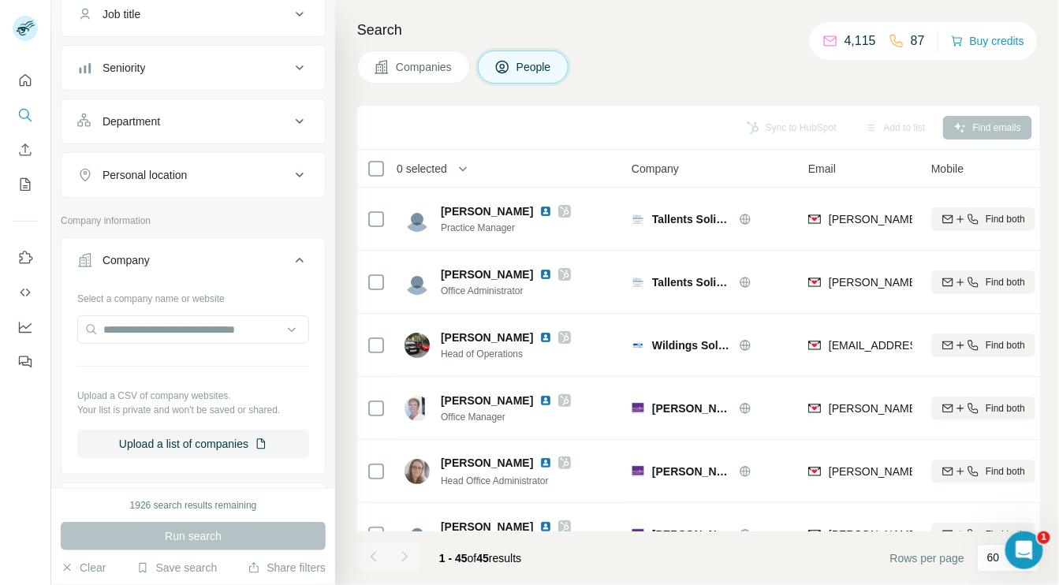
scroll to position [0, 0]
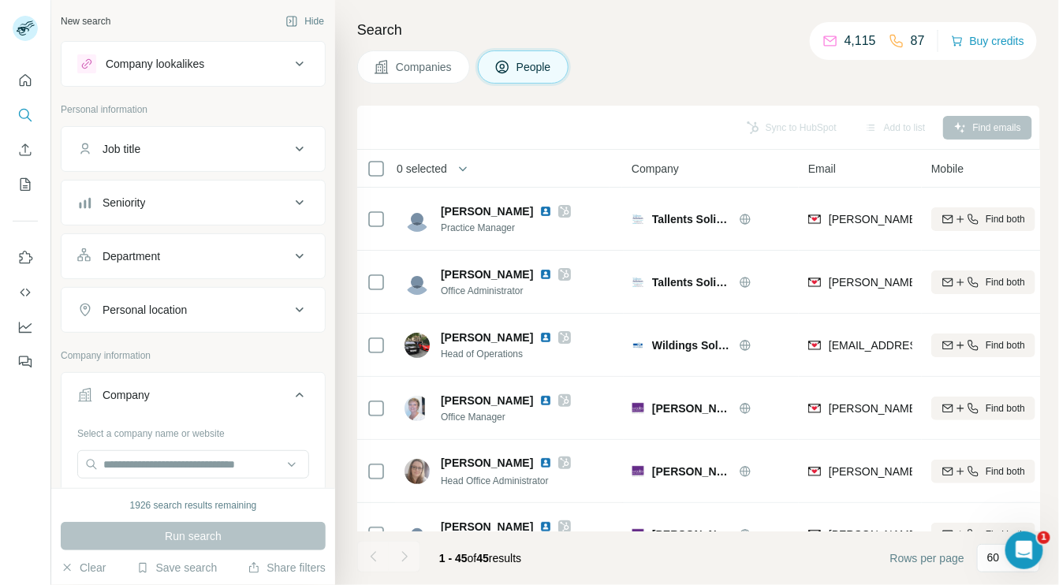
click at [427, 61] on span "Companies" at bounding box center [425, 67] width 58 height 16
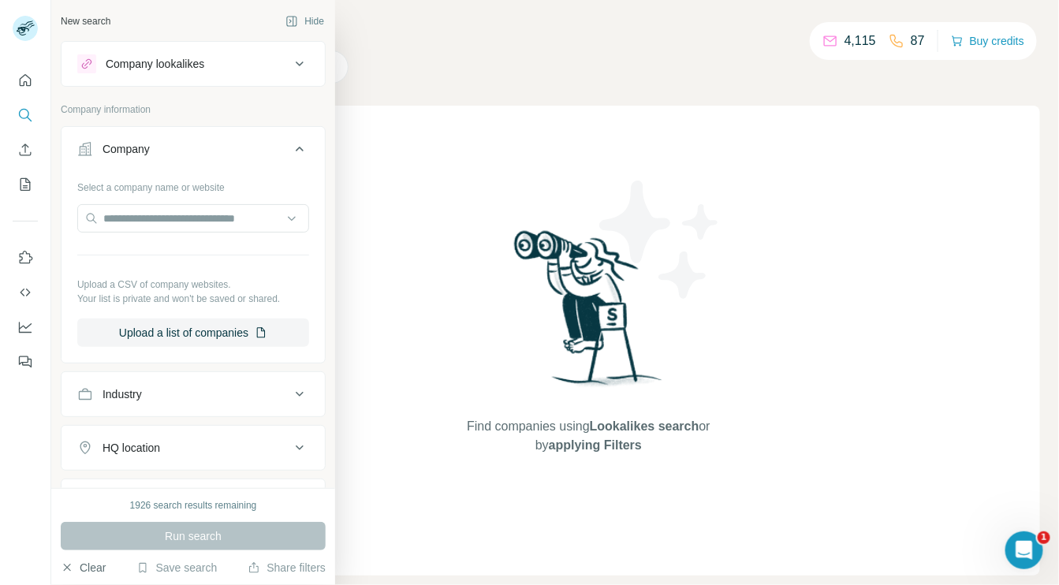
click at [89, 566] on button "Clear" at bounding box center [83, 568] width 45 height 16
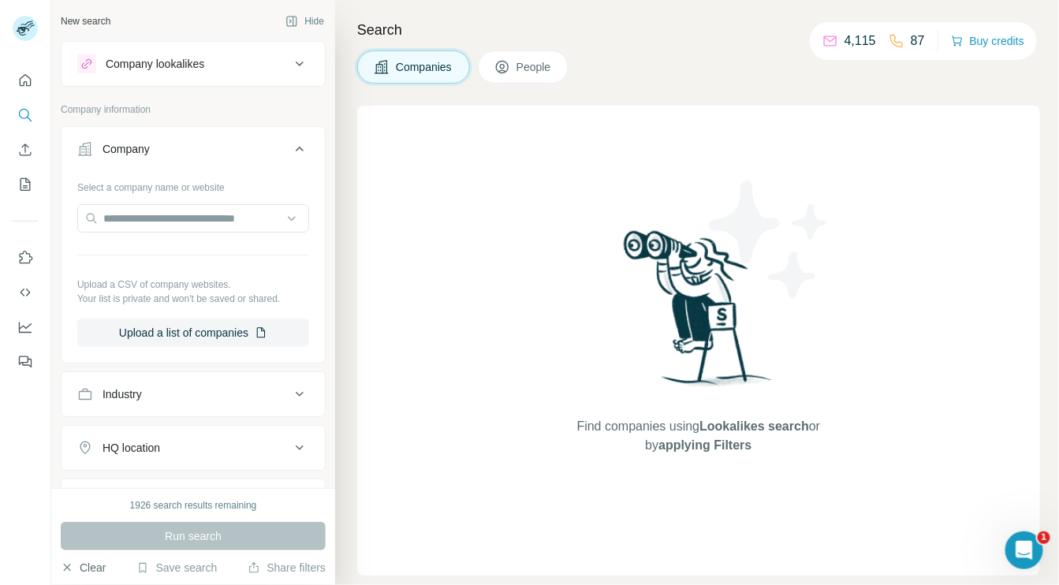
click at [89, 566] on button "Clear" at bounding box center [83, 568] width 45 height 16
click at [526, 66] on span "People" at bounding box center [535, 67] width 36 height 16
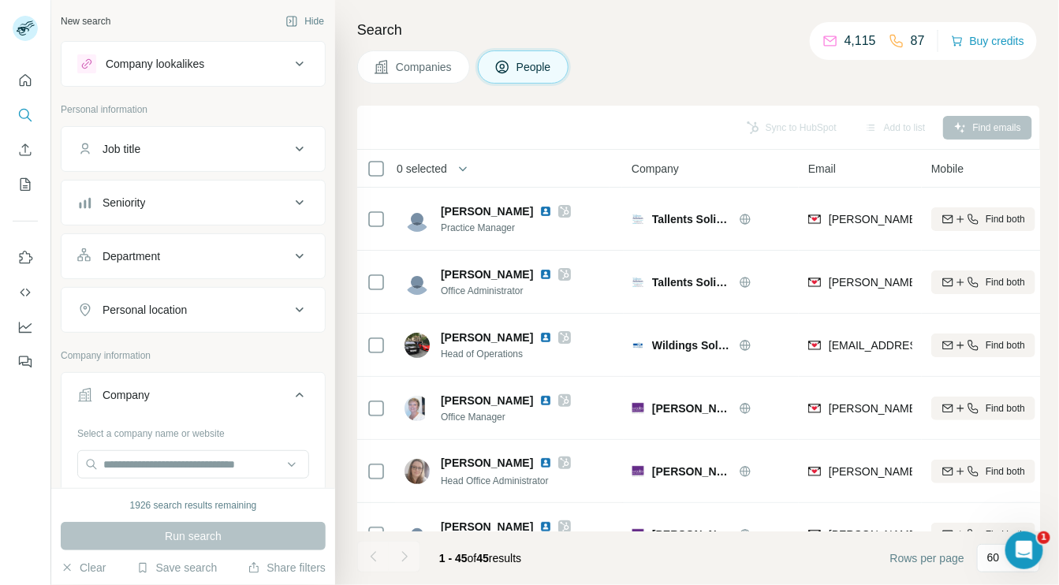
click at [127, 540] on div "Run search" at bounding box center [193, 536] width 265 height 28
click at [95, 572] on button "Clear" at bounding box center [83, 568] width 45 height 16
click at [93, 566] on button "Clear" at bounding box center [83, 568] width 45 height 16
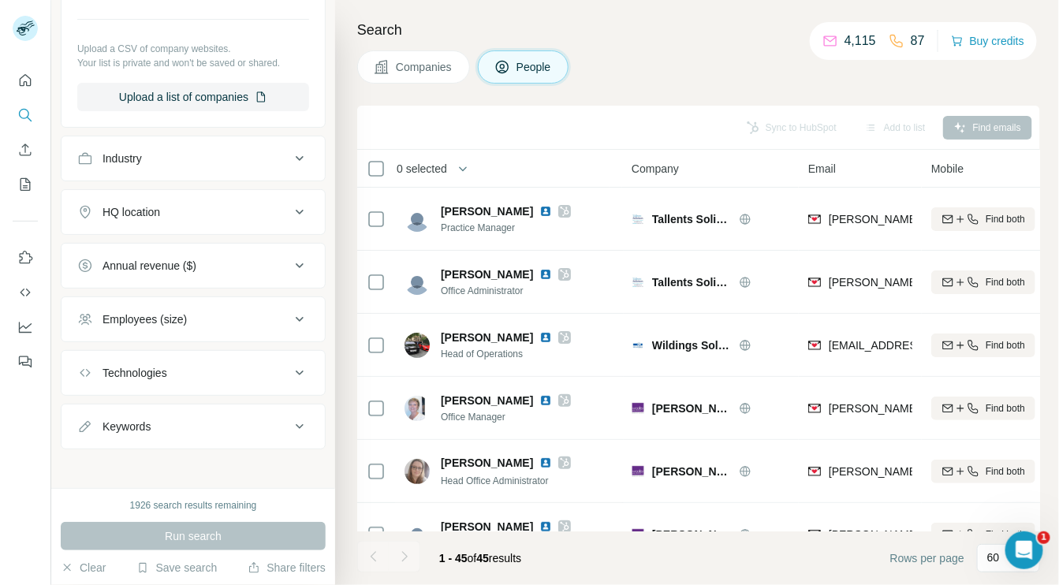
scroll to position [484, 0]
click at [294, 366] on icon at bounding box center [299, 370] width 19 height 19
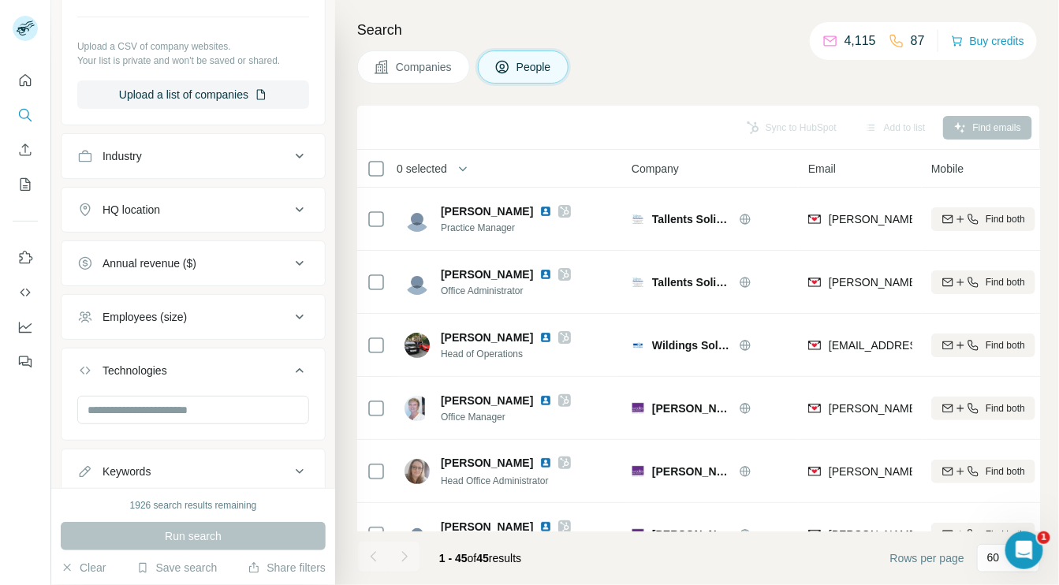
click at [294, 366] on icon at bounding box center [299, 370] width 19 height 19
click at [290, 416] on icon at bounding box center [299, 424] width 19 height 19
click at [93, 566] on button "Clear" at bounding box center [83, 568] width 45 height 16
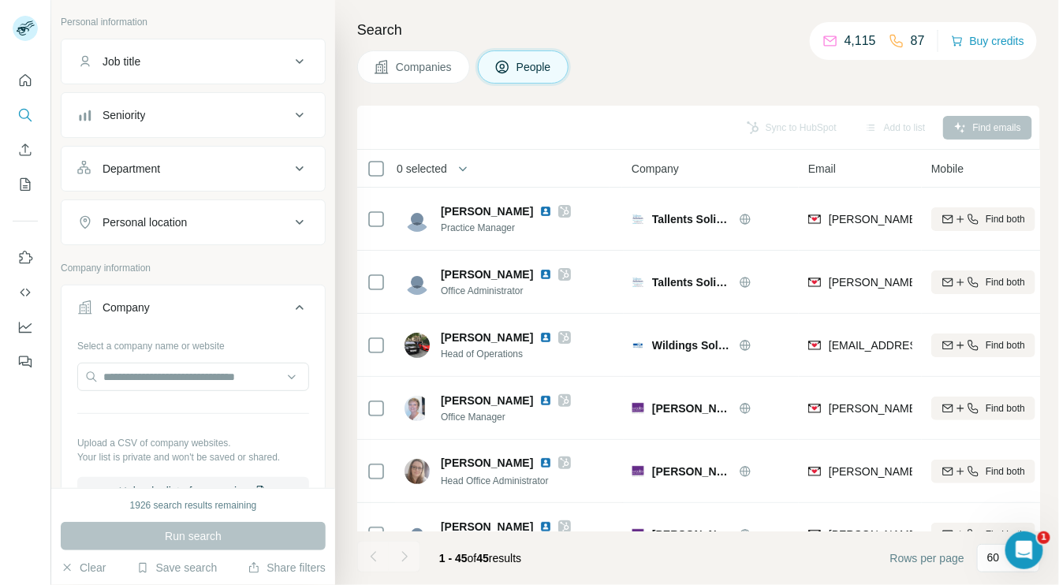
scroll to position [0, 0]
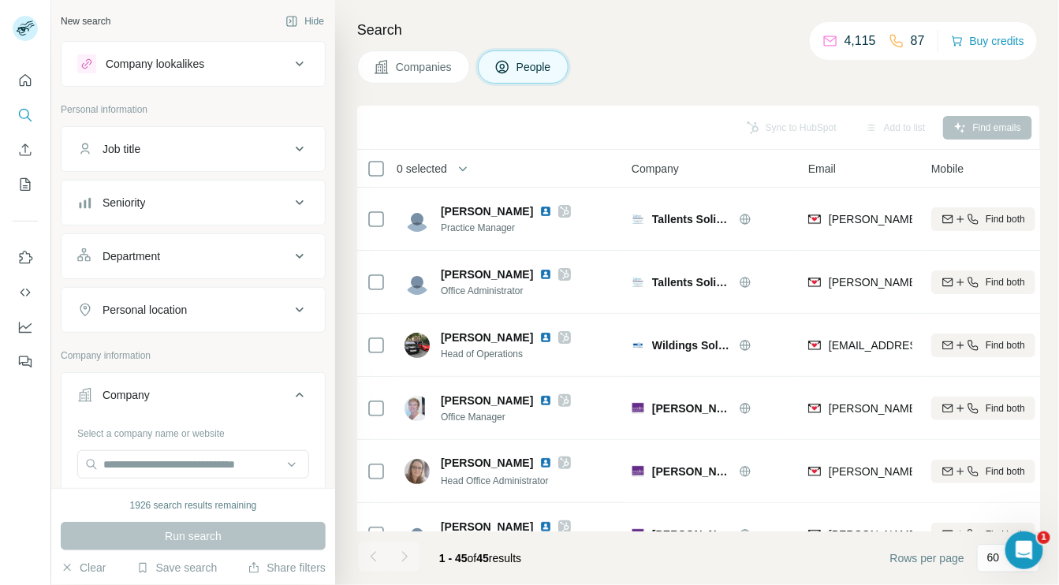
click at [405, 68] on span "Companies" at bounding box center [425, 67] width 58 height 16
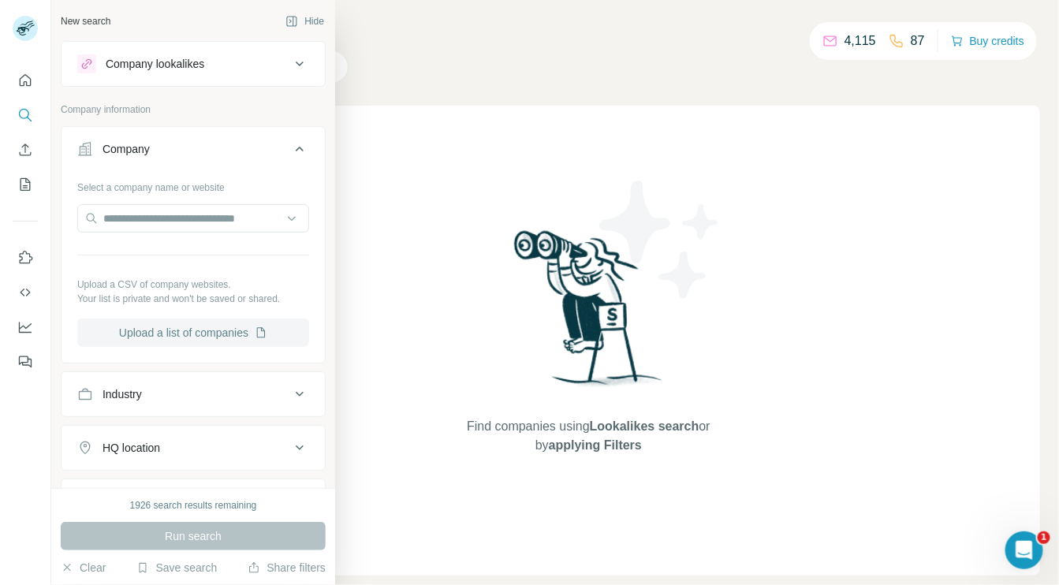
click at [156, 330] on button "Upload a list of companies" at bounding box center [193, 333] width 232 height 28
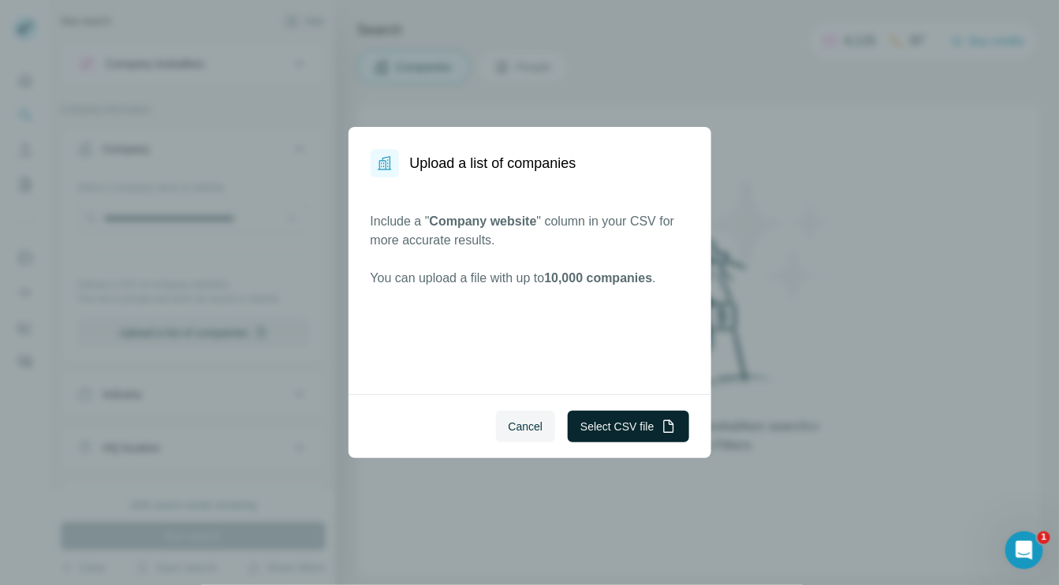
click at [603, 431] on button "Select CSV file" at bounding box center [628, 427] width 121 height 32
click at [606, 424] on button "Select CSV file" at bounding box center [628, 427] width 121 height 32
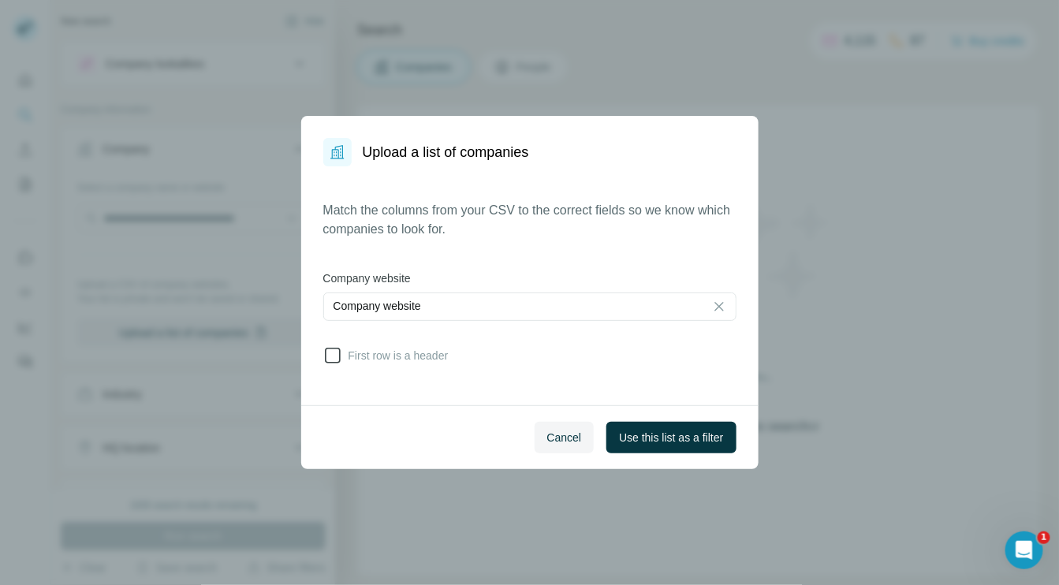
click at [364, 357] on span "First row is a header" at bounding box center [395, 356] width 106 height 16
click at [639, 432] on span "Use this list as a filter" at bounding box center [671, 438] width 104 height 16
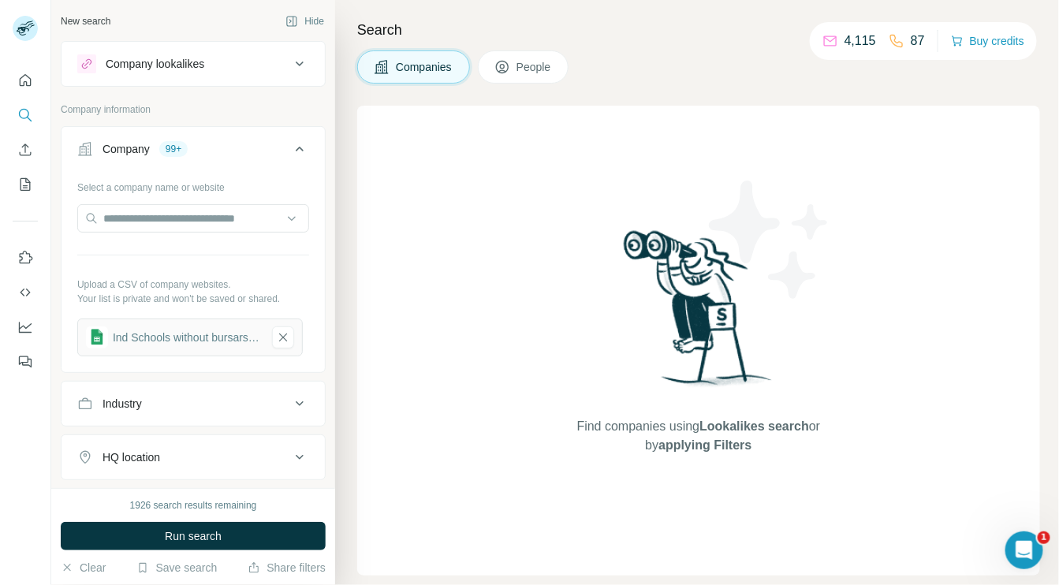
click at [290, 453] on icon at bounding box center [299, 457] width 19 height 19
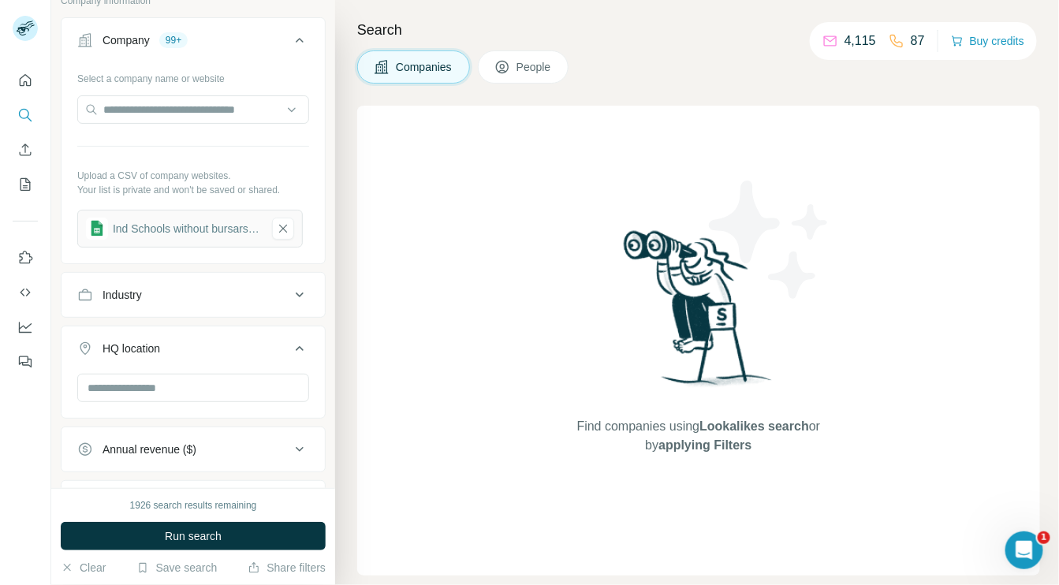
scroll to position [122, 0]
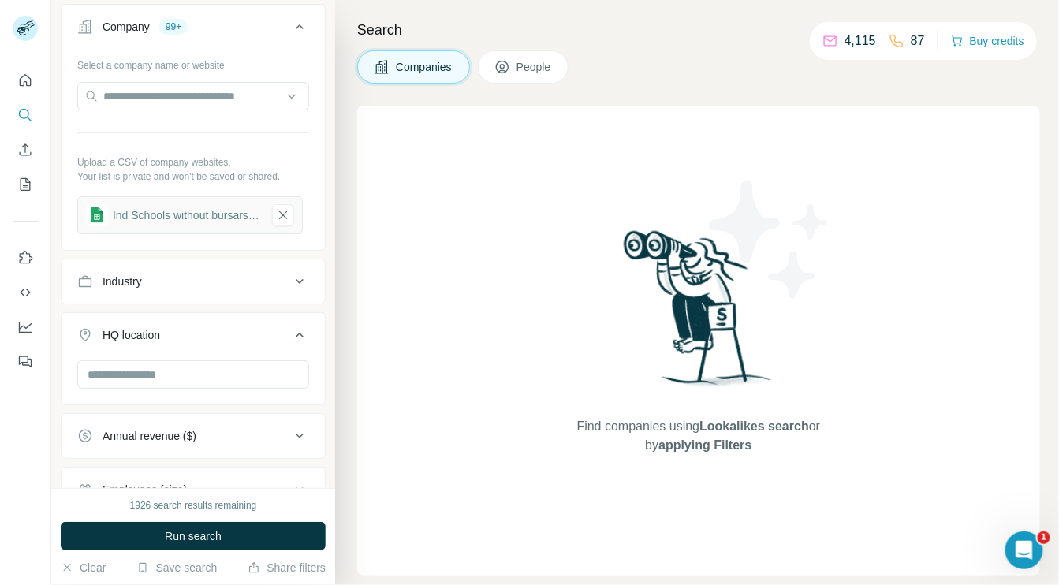
click at [291, 330] on icon at bounding box center [299, 335] width 19 height 19
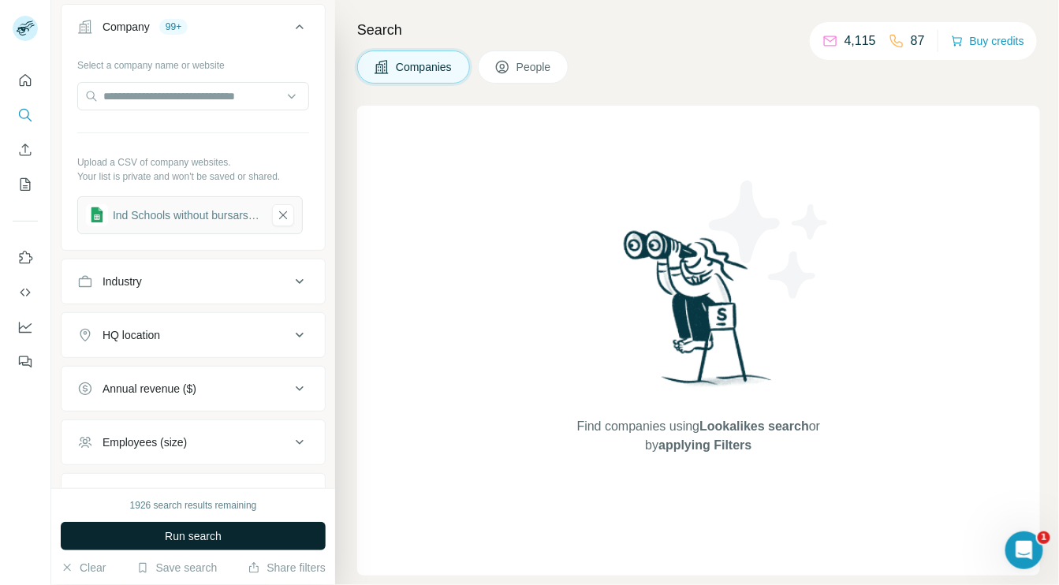
click at [261, 529] on button "Run search" at bounding box center [193, 536] width 265 height 28
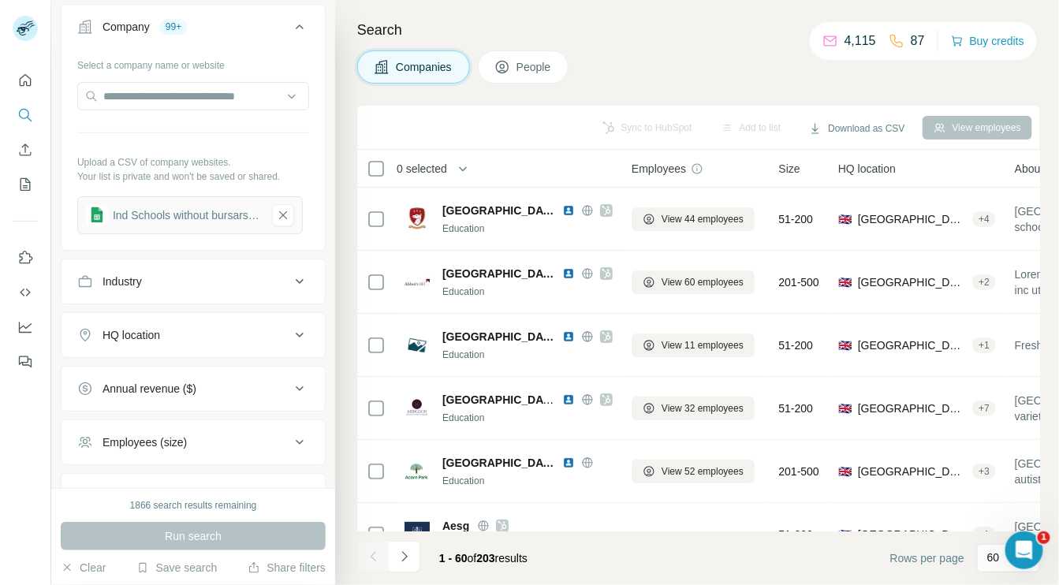
click at [537, 62] on span "People" at bounding box center [535, 67] width 36 height 16
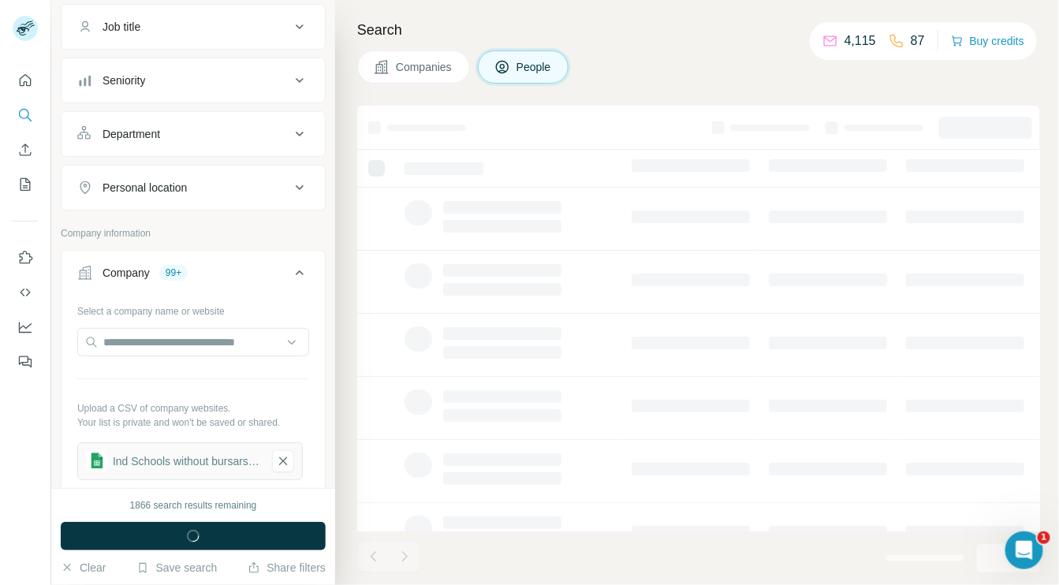
scroll to position [368, 0]
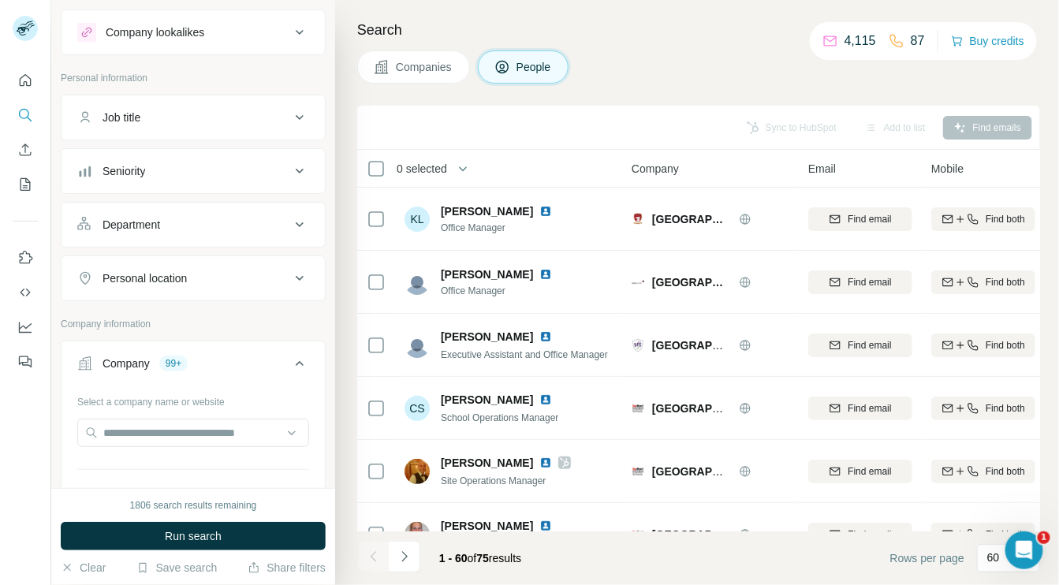
scroll to position [30, 0]
click at [290, 123] on icon at bounding box center [299, 119] width 19 height 19
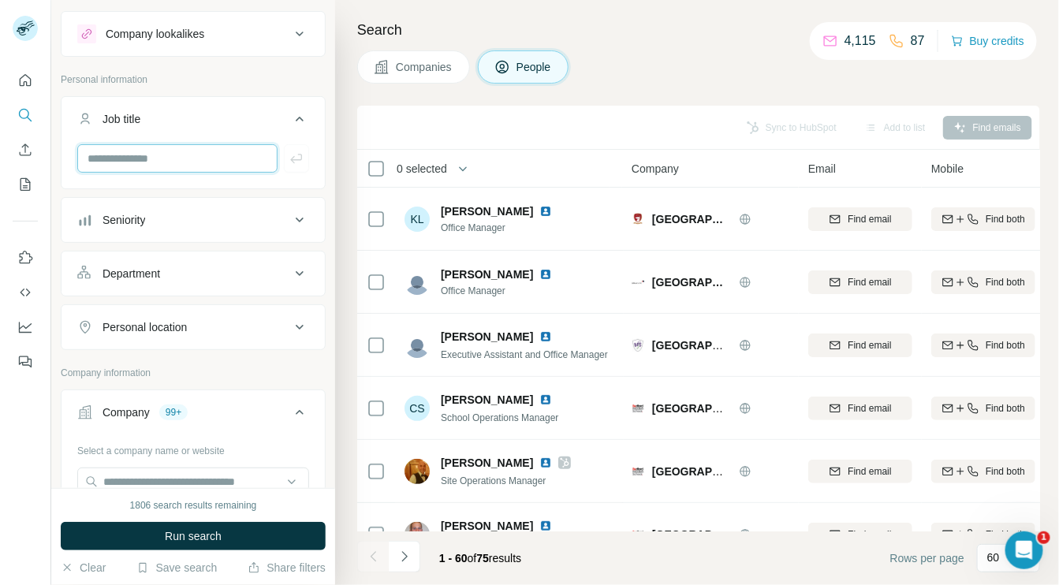
click at [201, 160] on input "text" at bounding box center [177, 158] width 200 height 28
type input "**********"
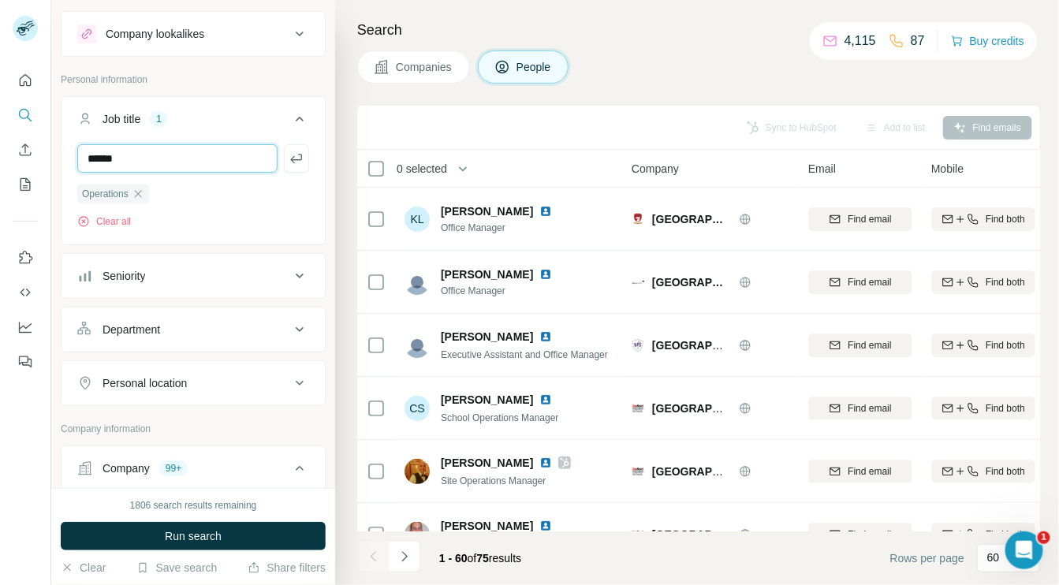
type input "******"
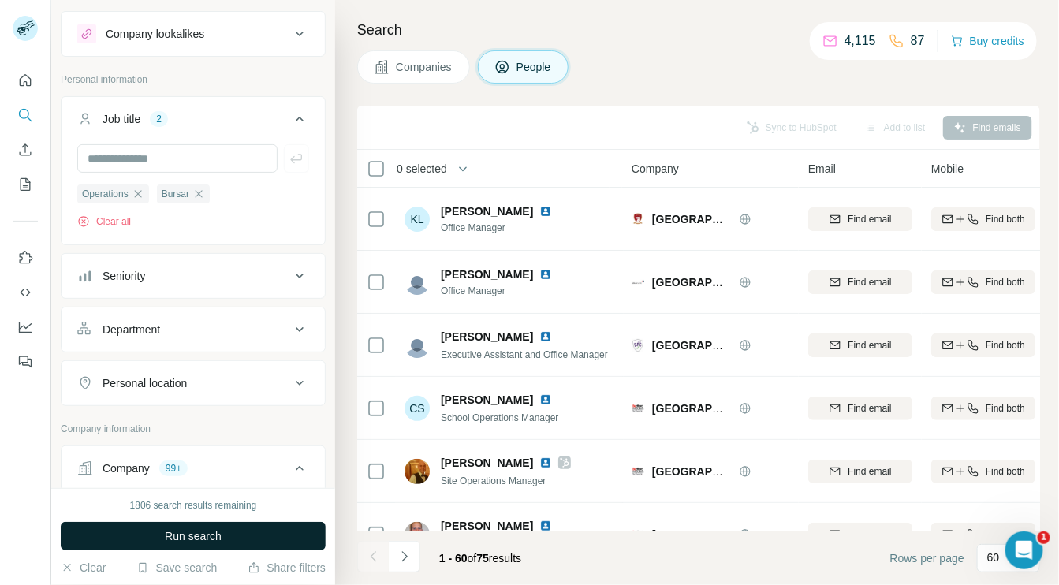
click at [272, 535] on button "Run search" at bounding box center [193, 536] width 265 height 28
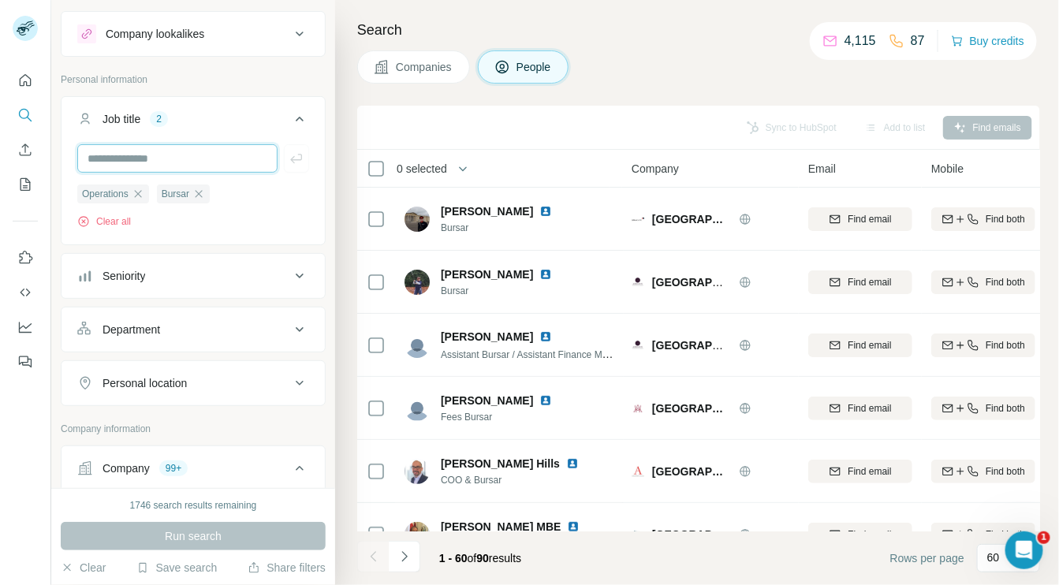
click at [160, 156] on input "text" at bounding box center [177, 158] width 200 height 28
type input "**********"
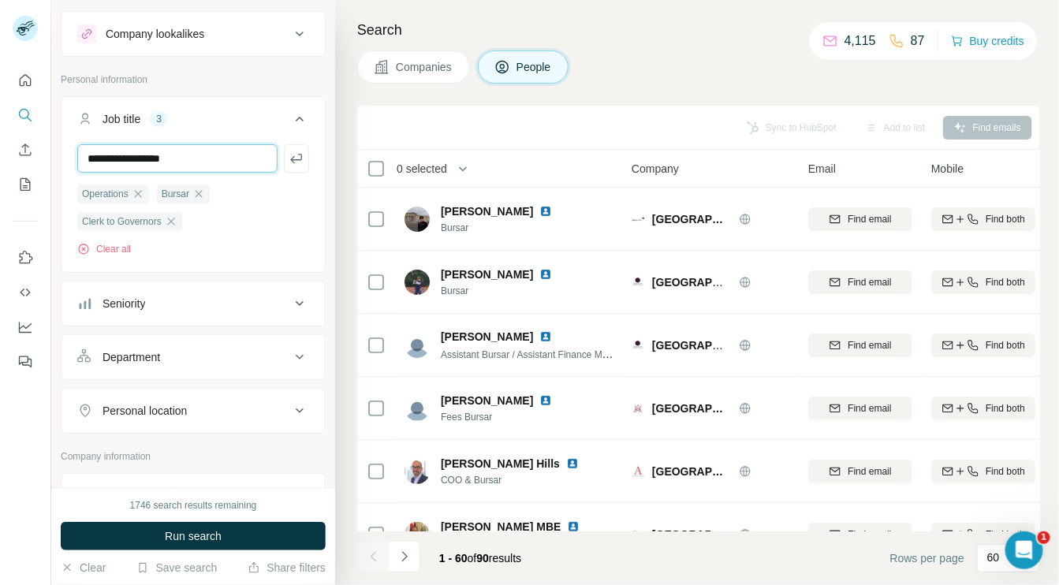
type input "**********"
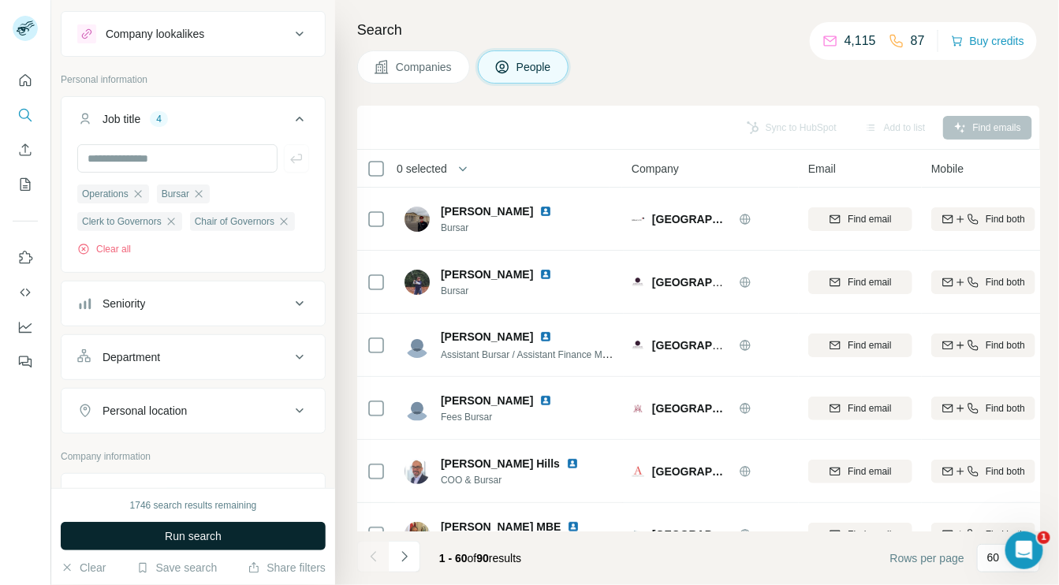
click at [248, 529] on button "Run search" at bounding box center [193, 536] width 265 height 28
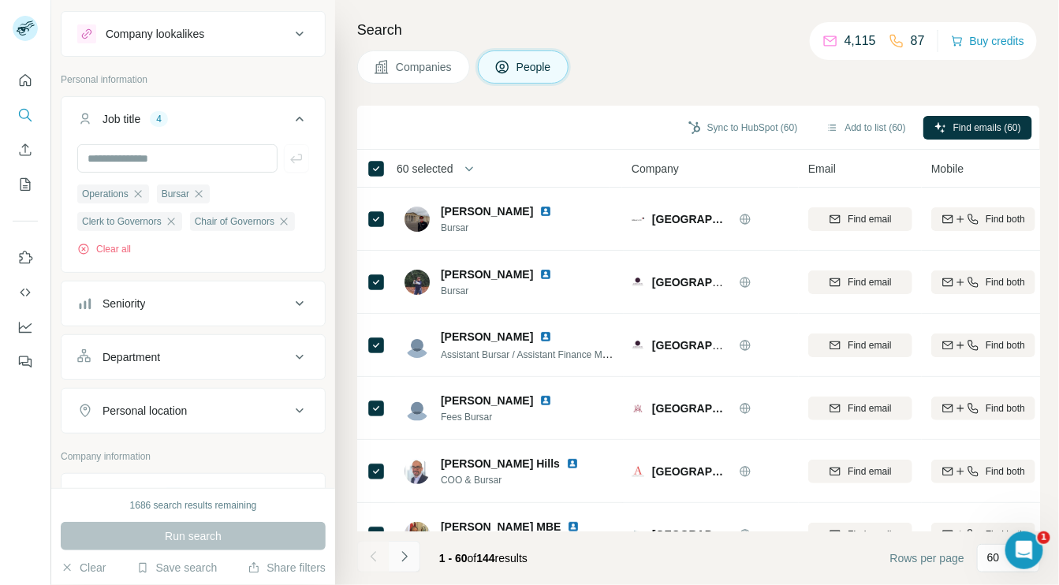
click at [405, 558] on icon "Navigate to next page" at bounding box center [404, 556] width 6 height 10
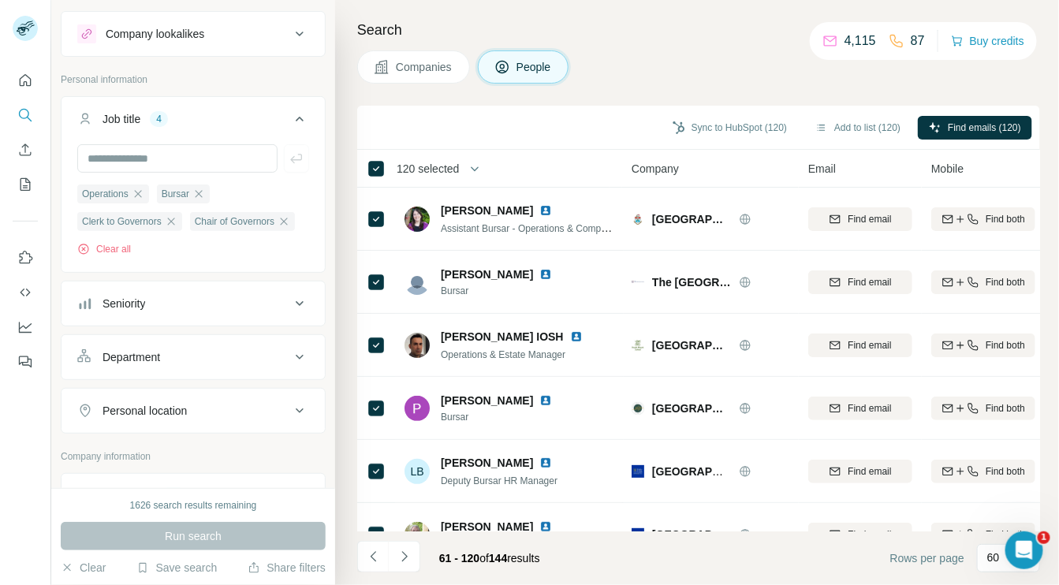
click at [457, 167] on span "120 selected" at bounding box center [428, 169] width 62 height 16
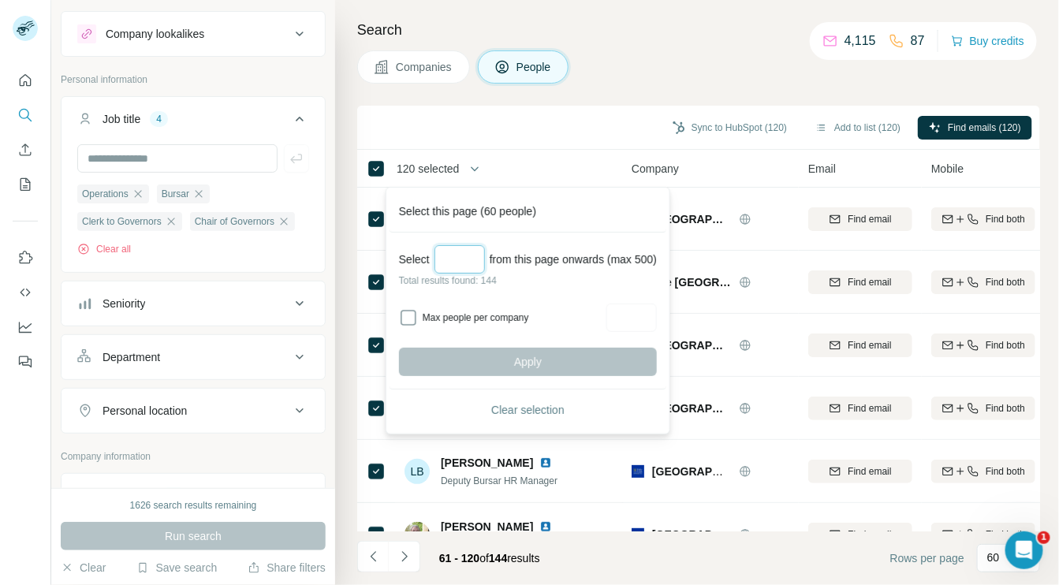
click at [450, 252] on input "Select a number (up to 500)" at bounding box center [460, 259] width 50 height 28
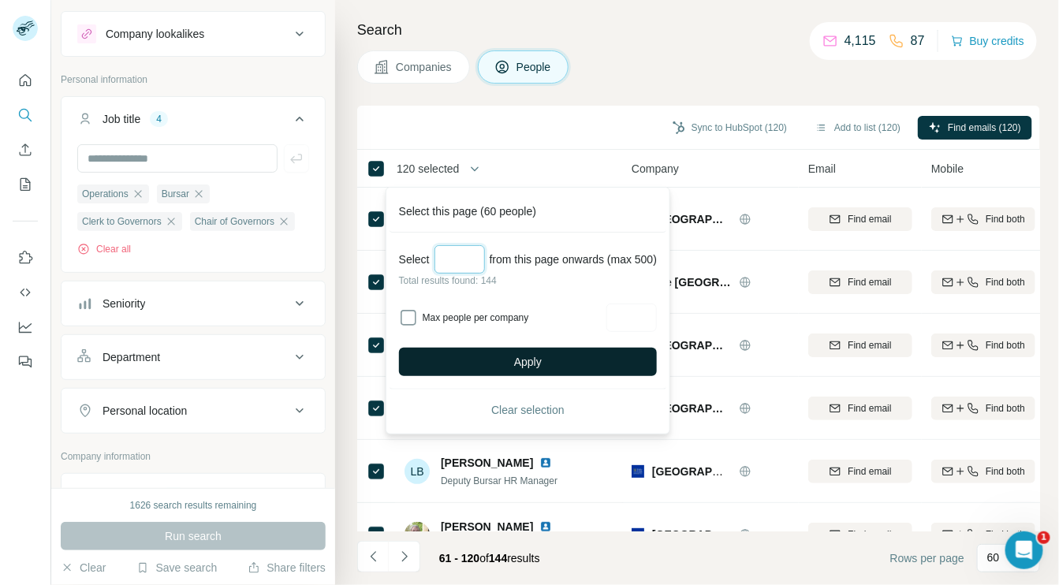
type input "***"
click at [448, 355] on button "Apply" at bounding box center [528, 362] width 258 height 28
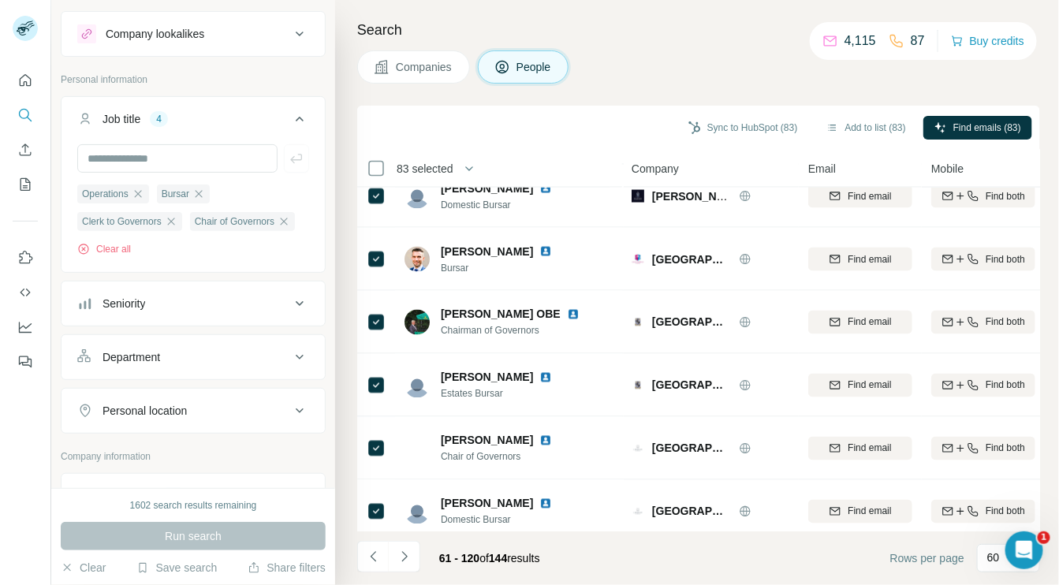
scroll to position [849, 0]
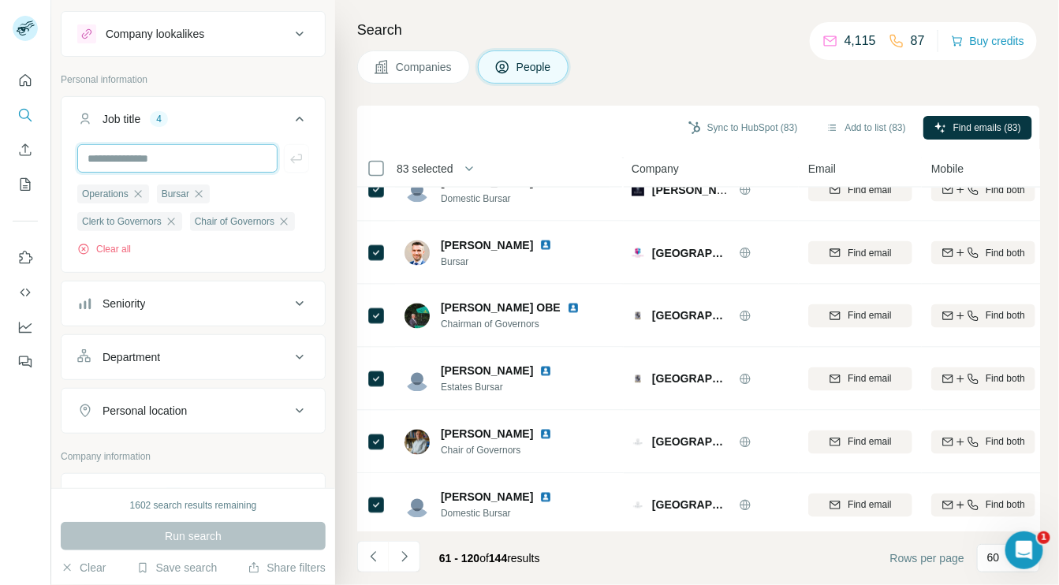
click at [170, 158] on input "text" at bounding box center [177, 158] width 200 height 28
type input "*******"
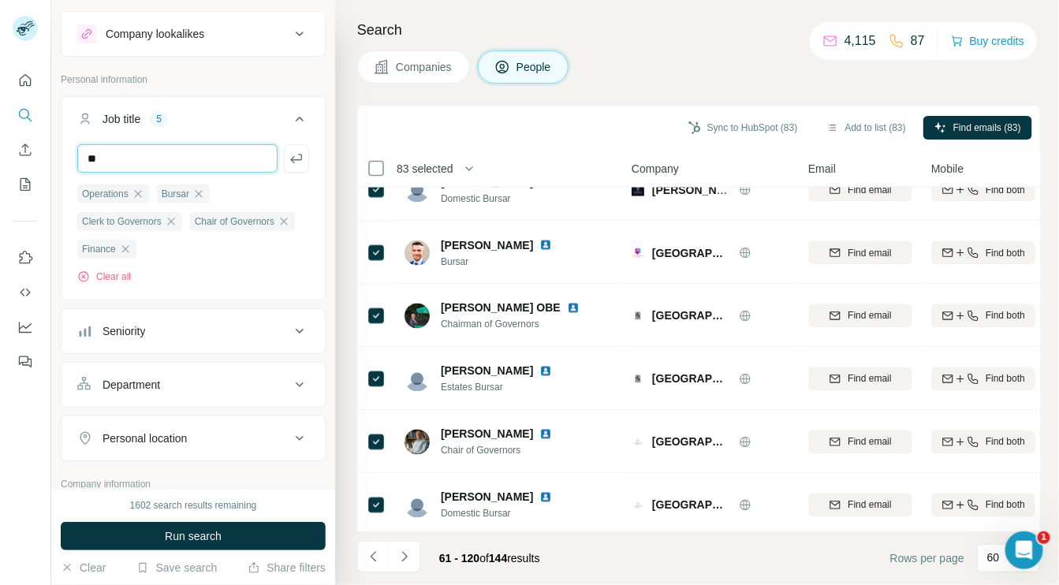
type input "*"
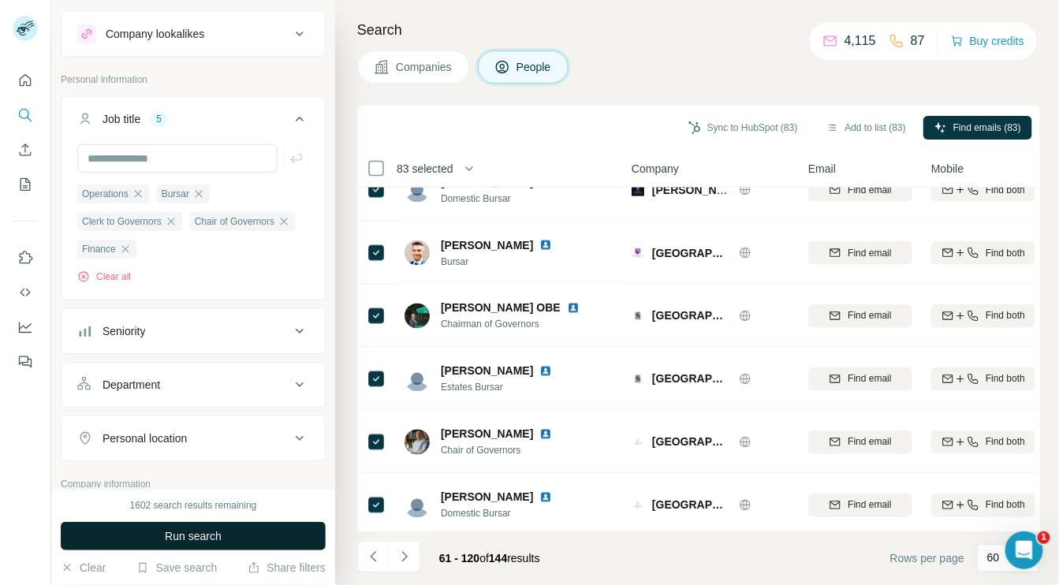
click at [244, 540] on button "Run search" at bounding box center [193, 536] width 265 height 28
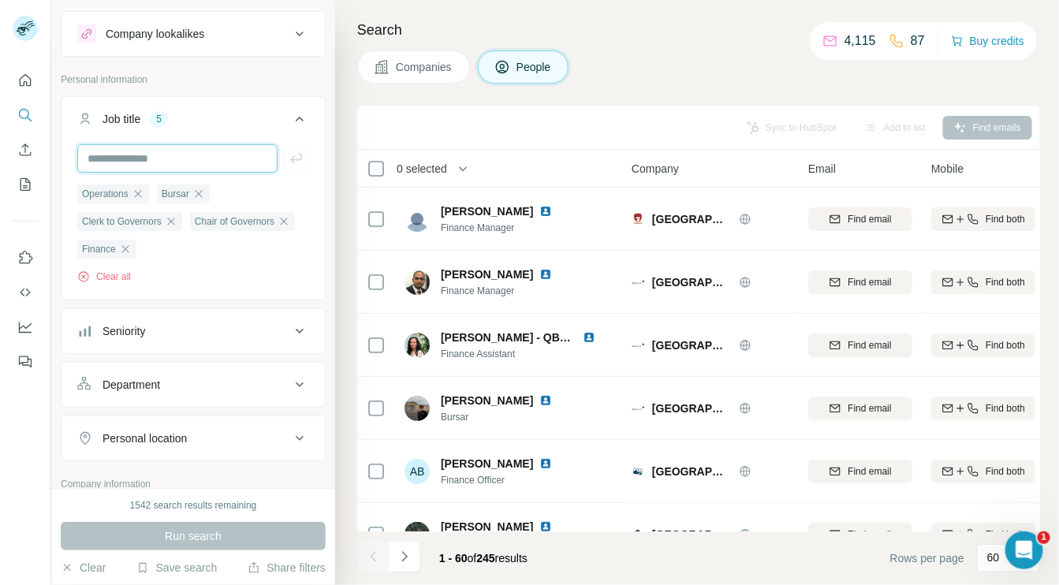
click at [152, 160] on input "text" at bounding box center [177, 158] width 200 height 28
type input "**********"
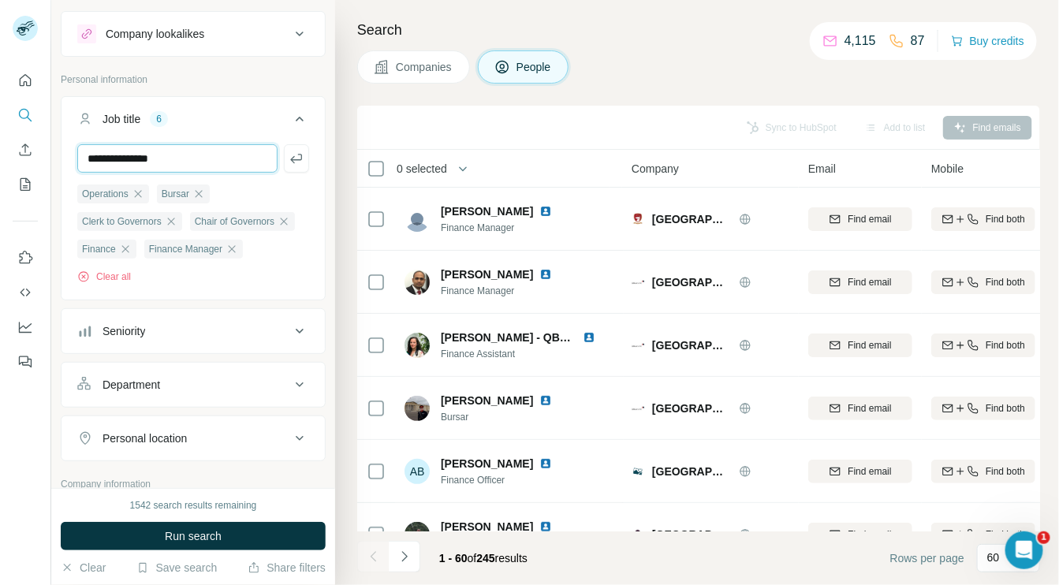
type input "**********"
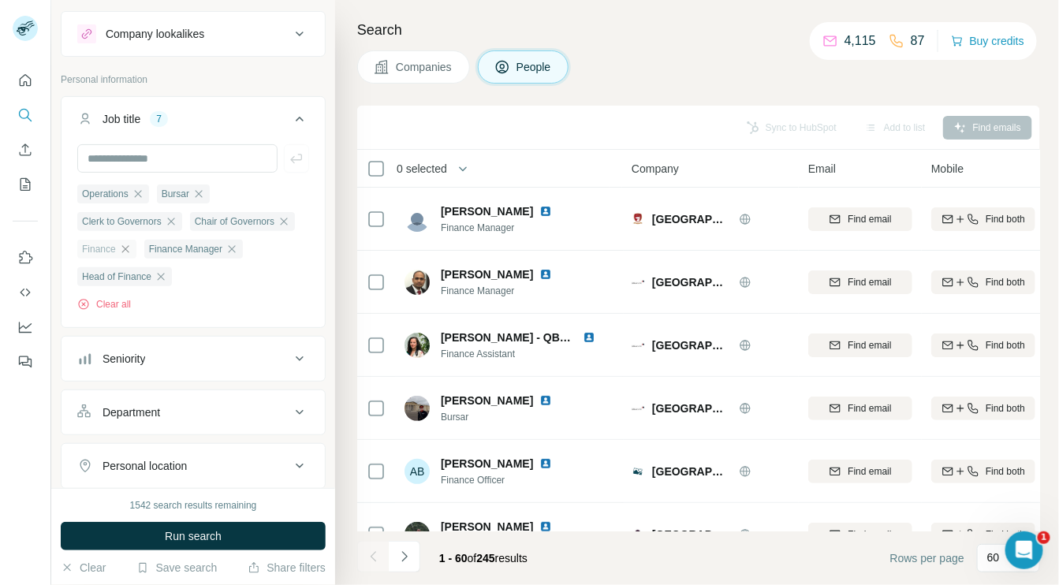
click at [132, 247] on icon "button" at bounding box center [125, 249] width 13 height 13
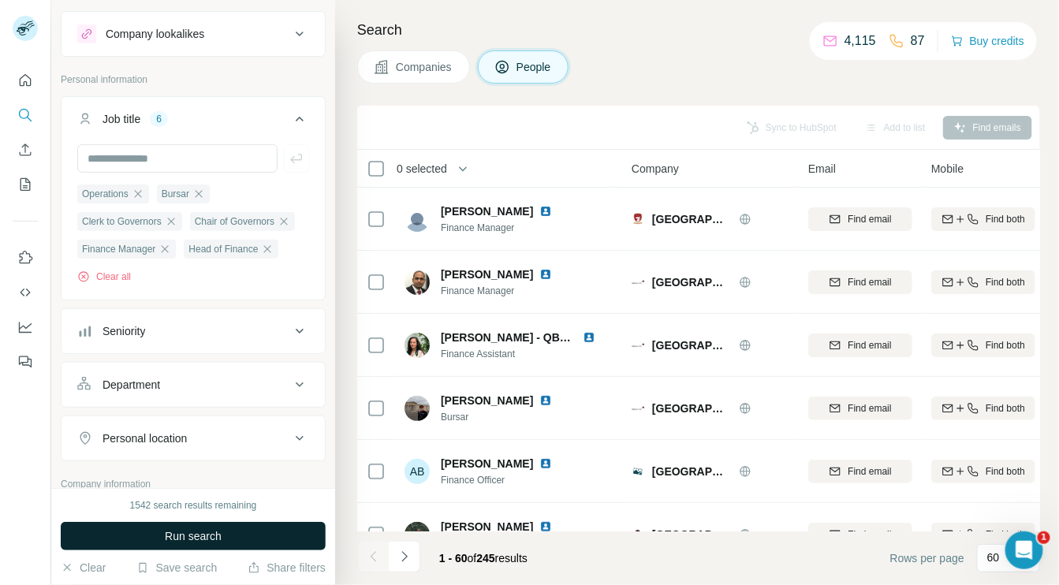
click at [185, 531] on span "Run search" at bounding box center [193, 536] width 57 height 16
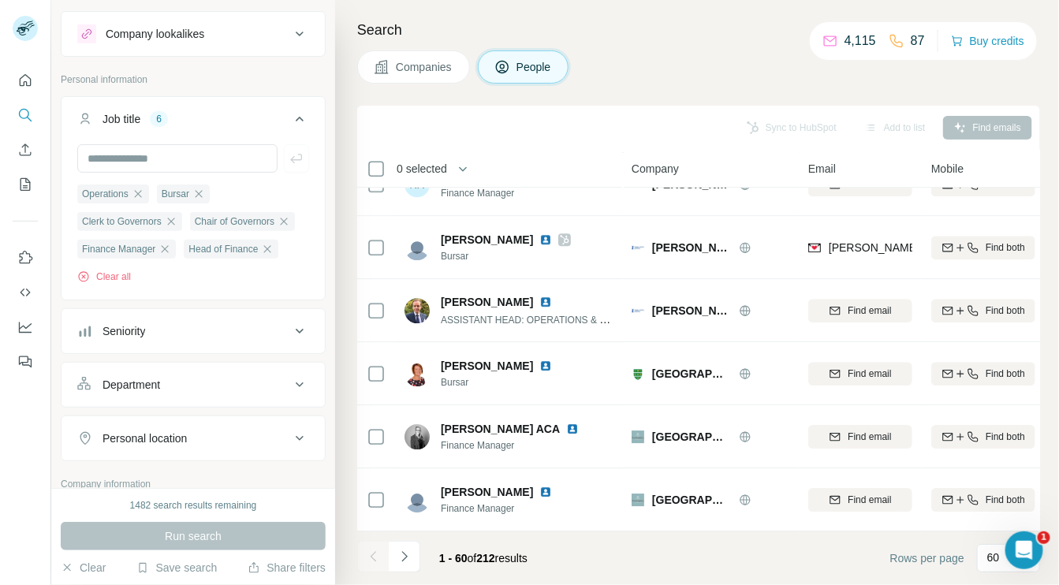
scroll to position [3448, 0]
click at [402, 554] on icon "Navigate to next page" at bounding box center [405, 557] width 16 height 16
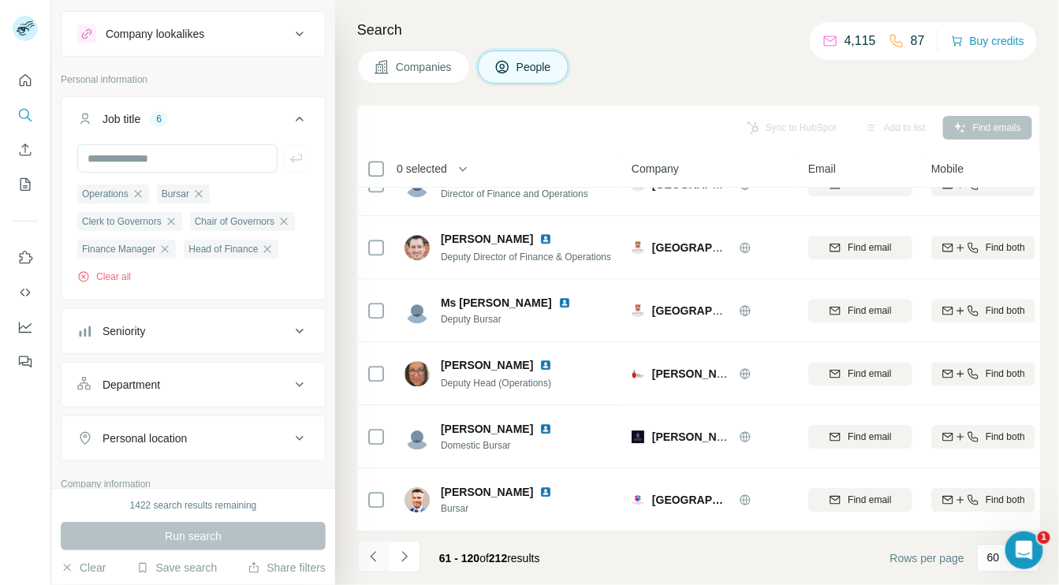
click at [369, 554] on icon "Navigate to previous page" at bounding box center [374, 557] width 16 height 16
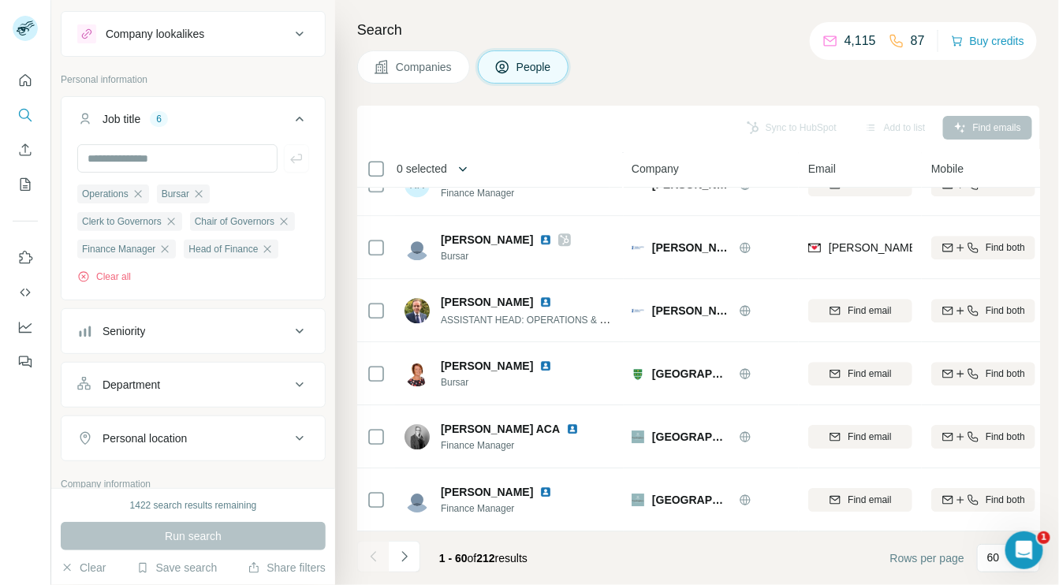
click at [468, 163] on icon "button" at bounding box center [463, 169] width 16 height 16
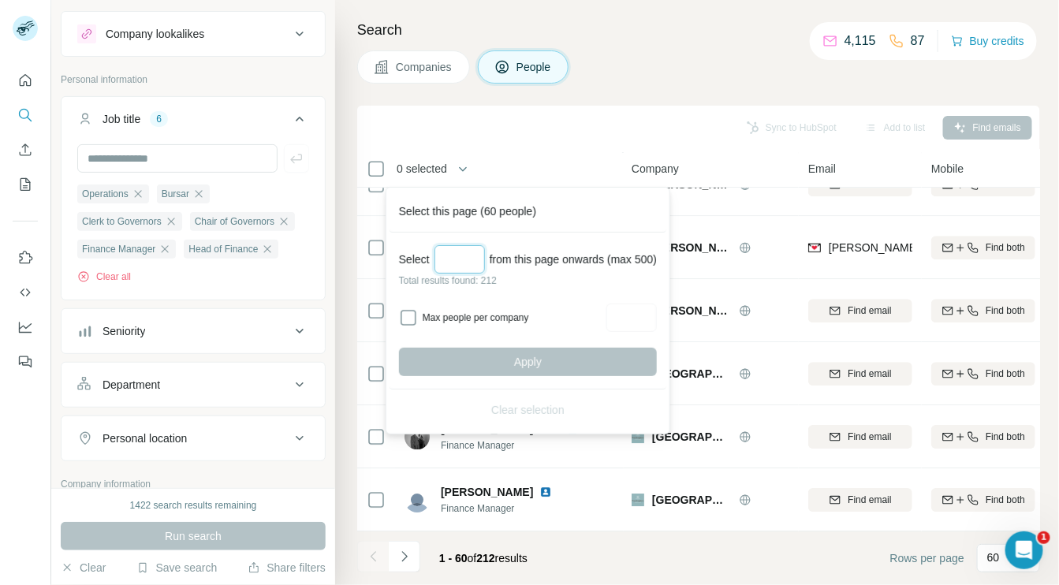
click at [442, 263] on input "Select a number (up to 500)" at bounding box center [460, 259] width 50 height 28
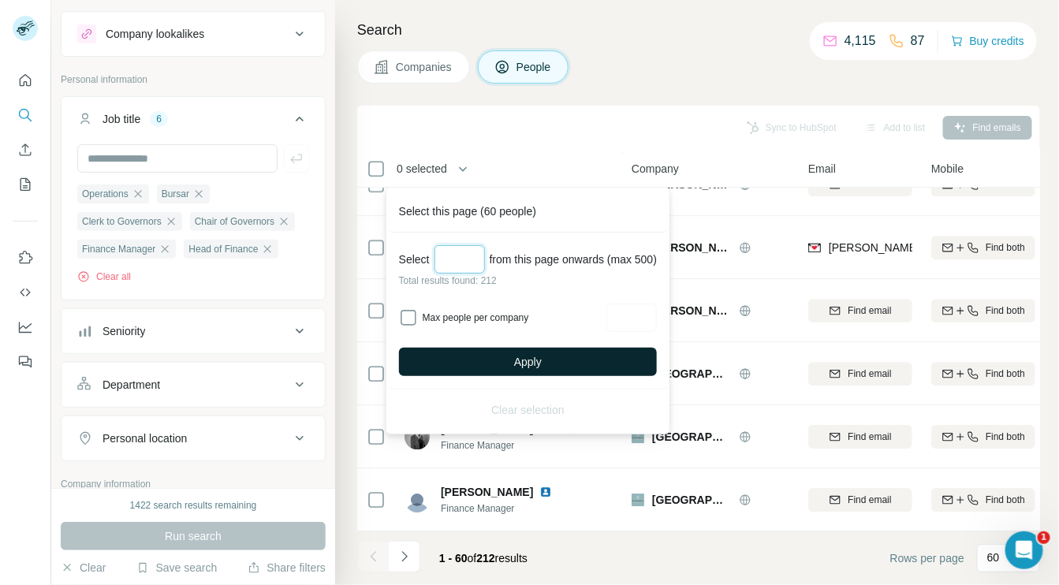
type input "***"
click at [461, 361] on button "Apply" at bounding box center [528, 362] width 258 height 28
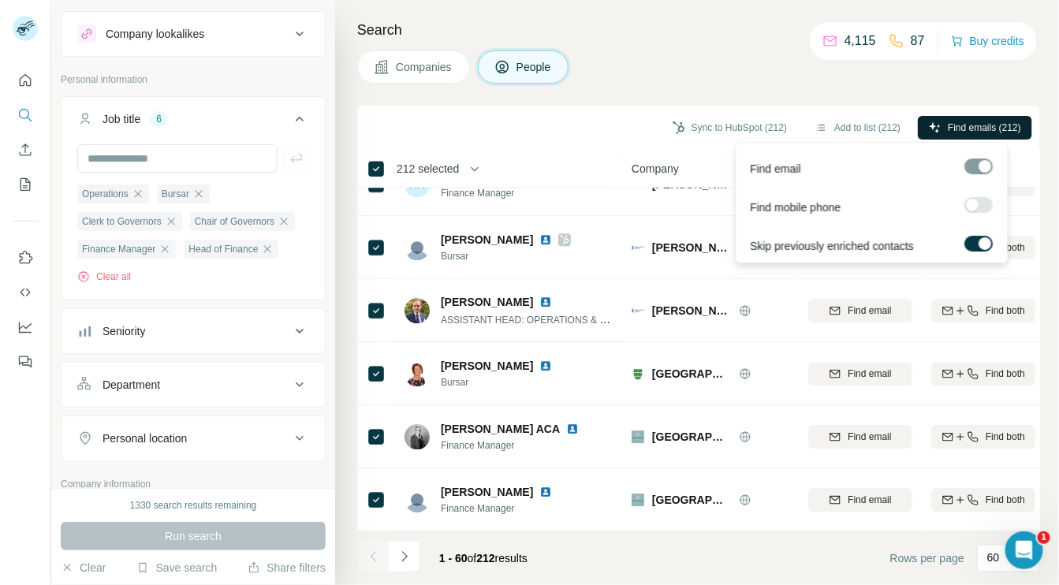
click at [939, 129] on button "Find emails (212)" at bounding box center [975, 128] width 114 height 24
